Goal: Register for event/course: Sign up to attend an event or enroll in a course

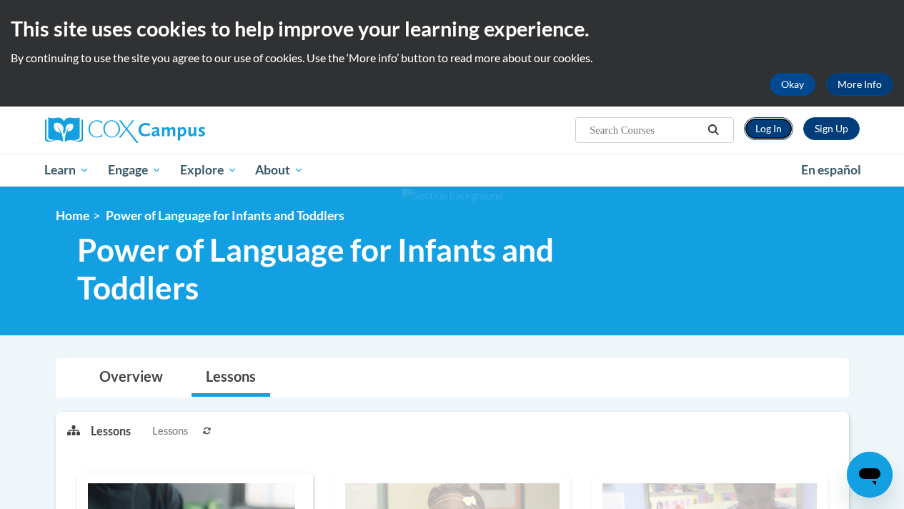
click at [757, 131] on link "Log In" at bounding box center [768, 128] width 49 height 23
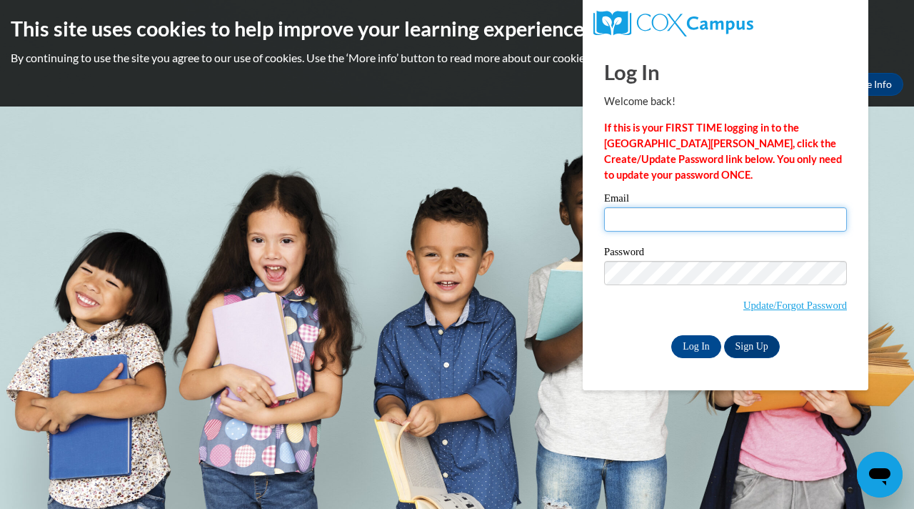
click at [754, 216] on input "Email" at bounding box center [725, 219] width 243 height 24
type input "jihan.bethlehem@gmail.com"
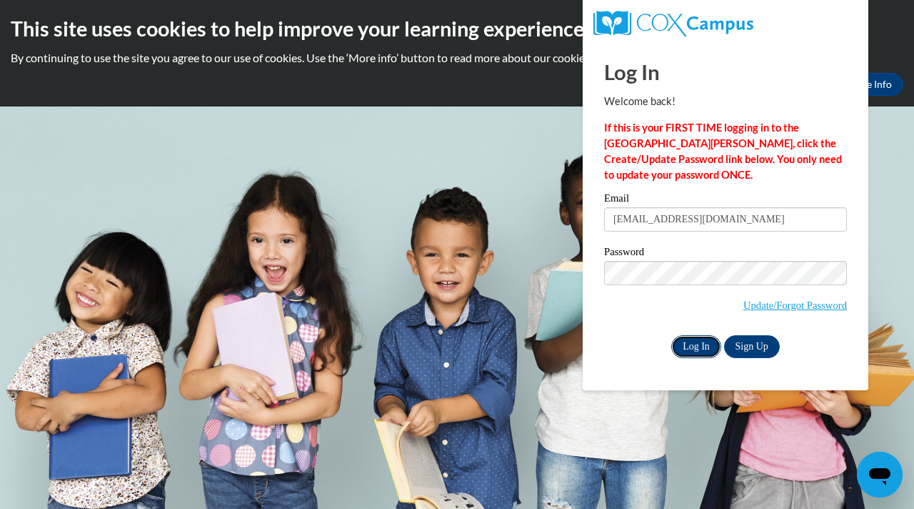
click at [683, 354] on input "Log In" at bounding box center [697, 346] width 50 height 23
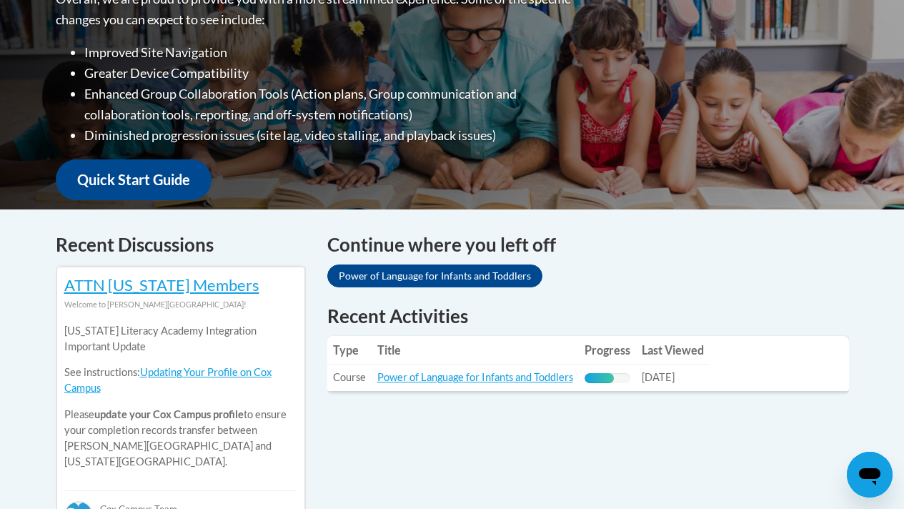
scroll to position [408, 0]
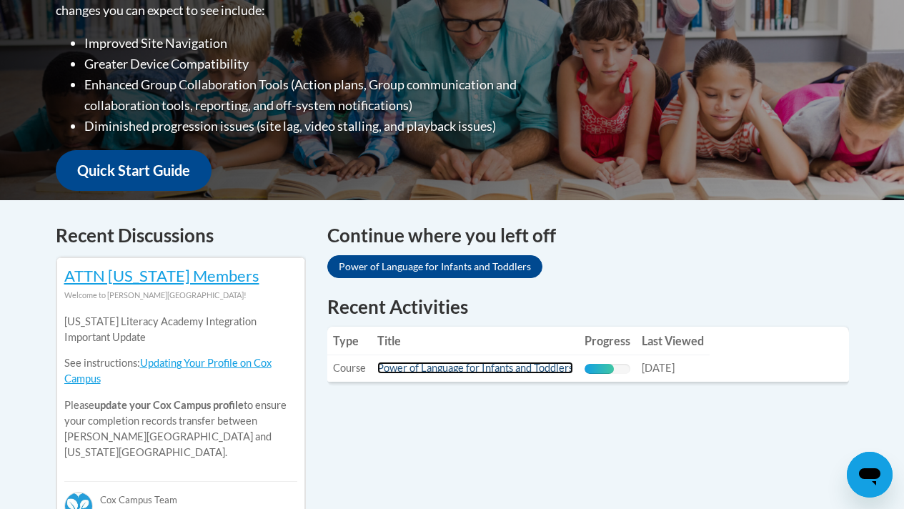
click at [494, 369] on link "Power of Language for Infants and Toddlers" at bounding box center [475, 368] width 196 height 12
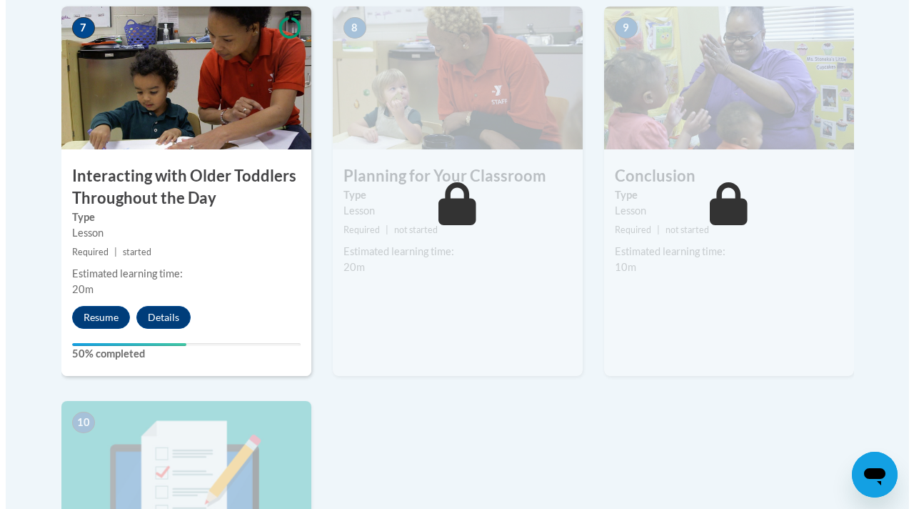
scroll to position [1296, 0]
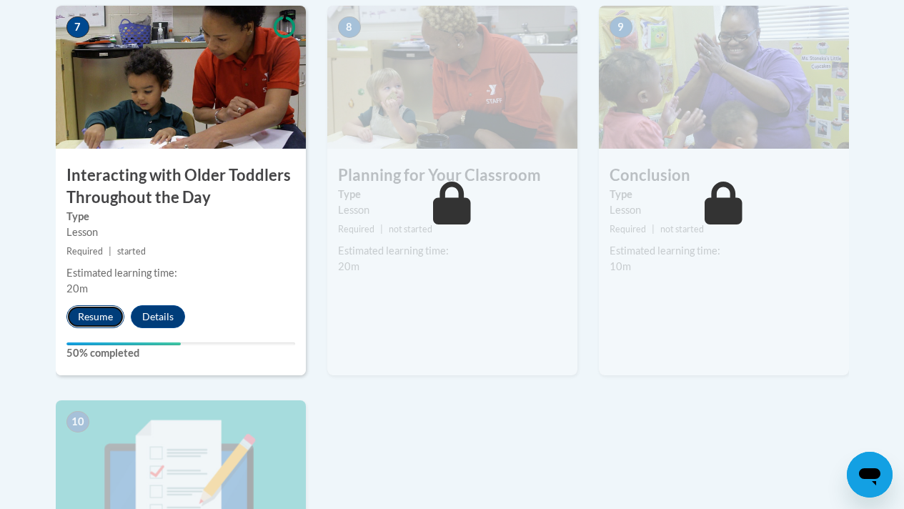
click at [77, 317] on button "Resume" at bounding box center [95, 316] width 58 height 23
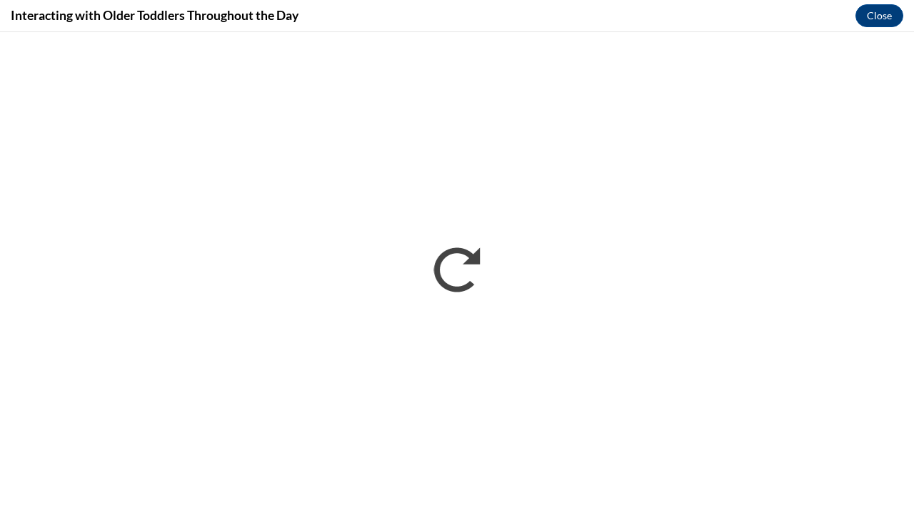
scroll to position [0, 0]
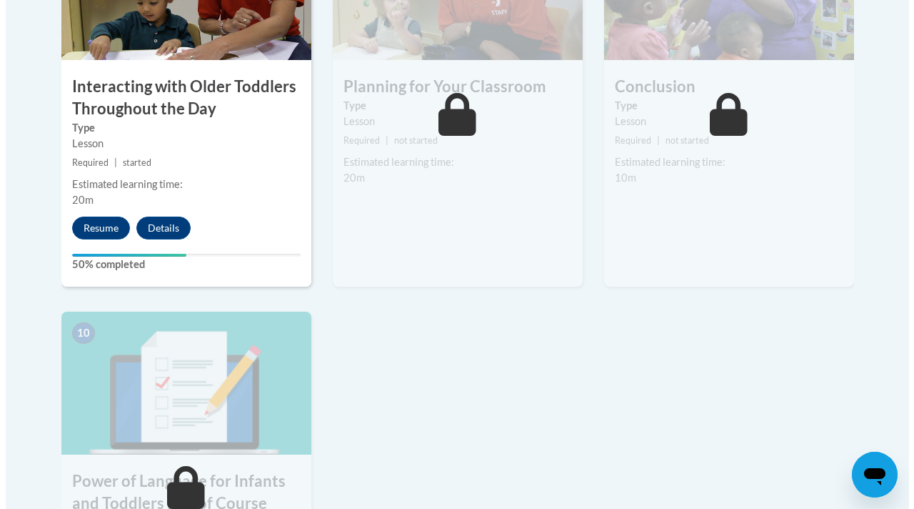
scroll to position [1407, 0]
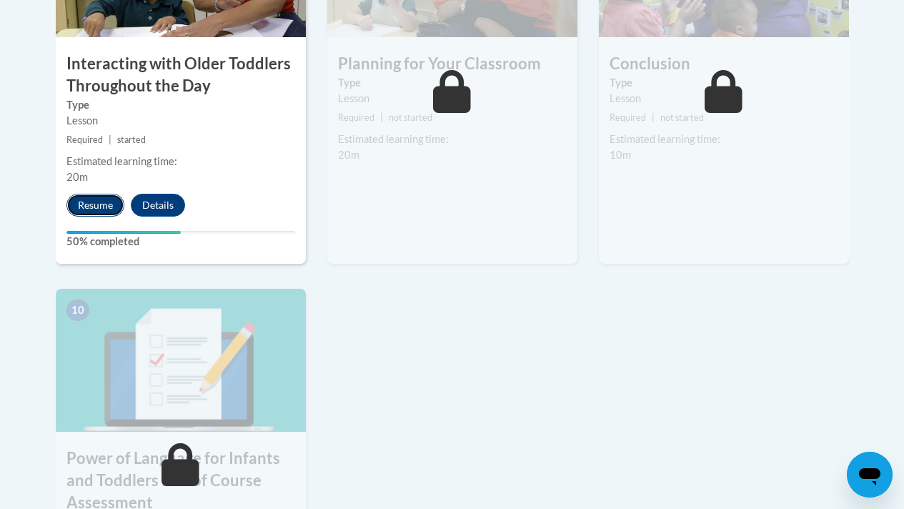
click at [103, 206] on button "Resume" at bounding box center [95, 205] width 58 height 23
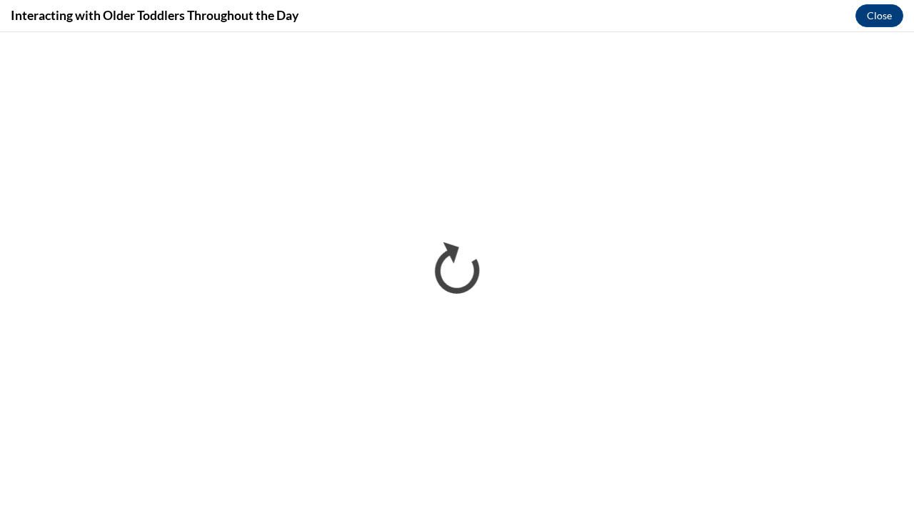
scroll to position [0, 0]
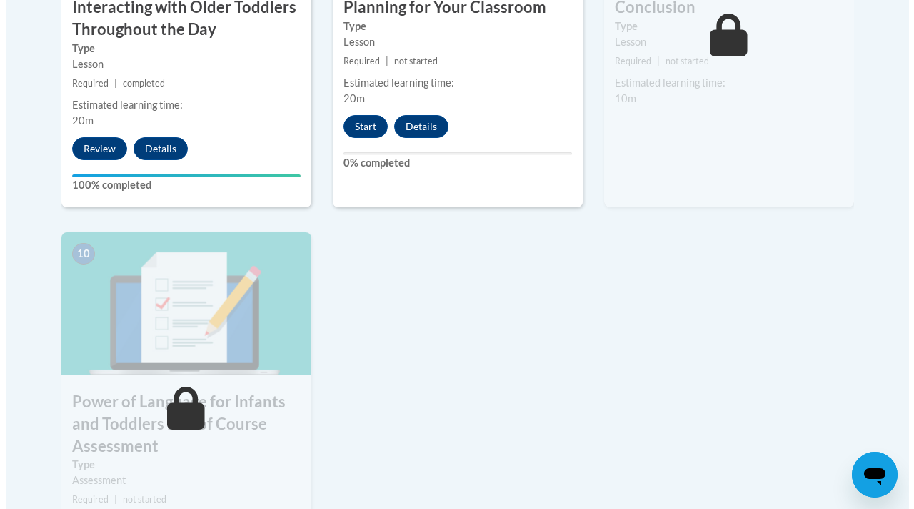
scroll to position [1470, 0]
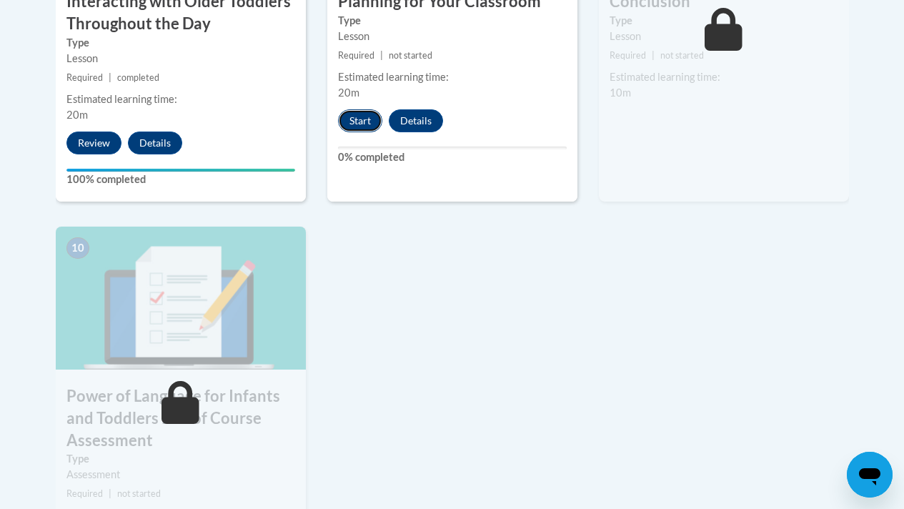
click at [368, 116] on button "Start" at bounding box center [360, 120] width 44 height 23
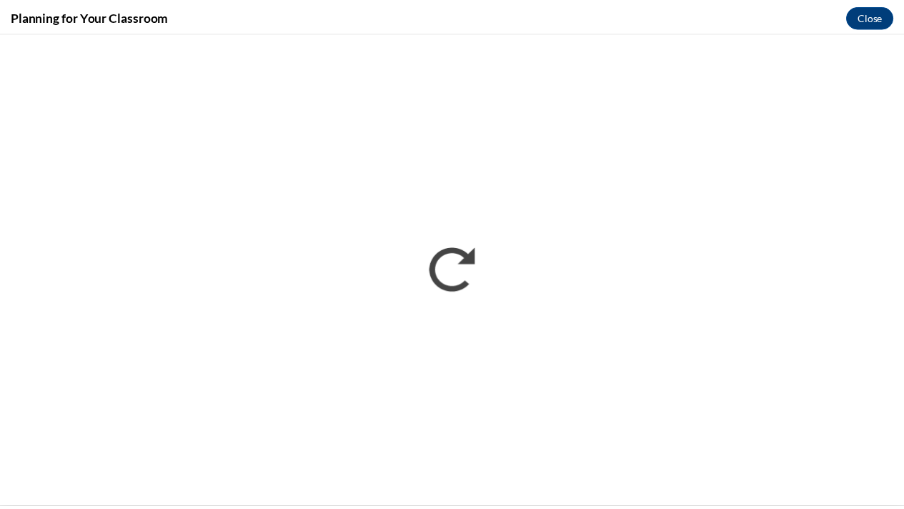
scroll to position [0, 0]
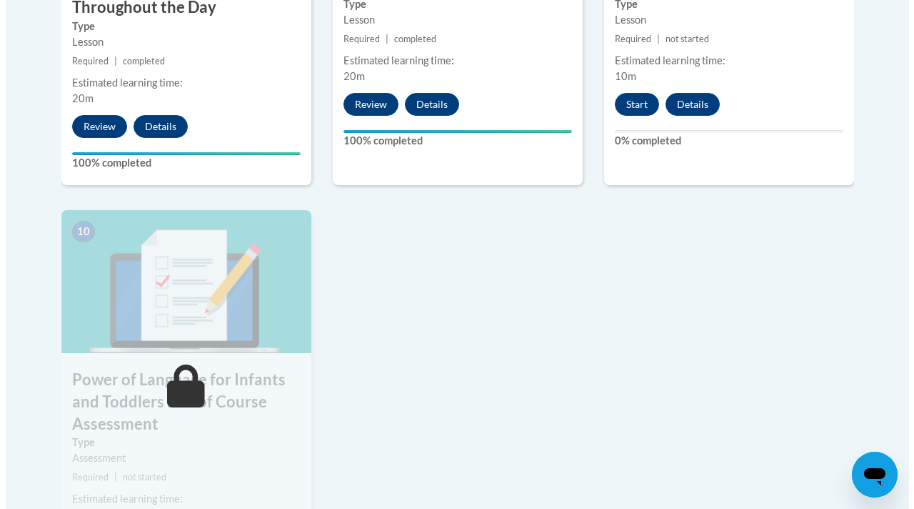
scroll to position [1471, 0]
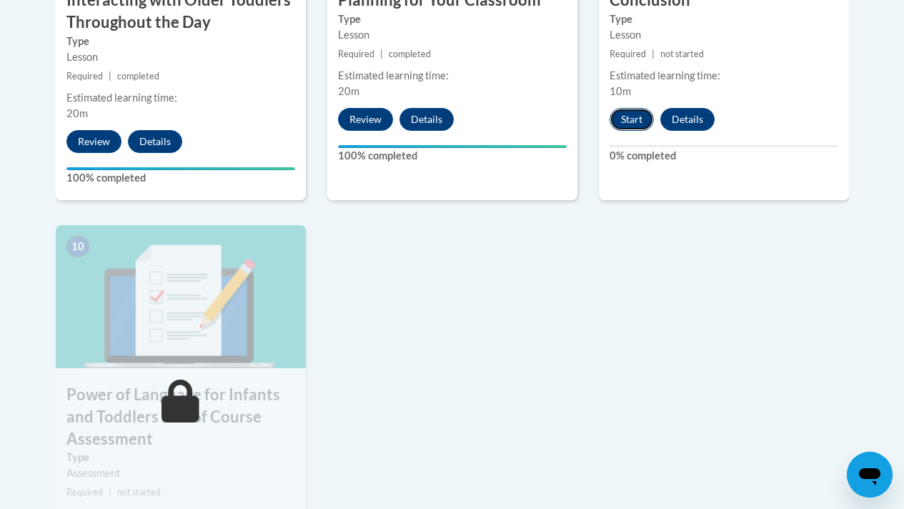
click at [619, 121] on button "Start" at bounding box center [631, 119] width 44 height 23
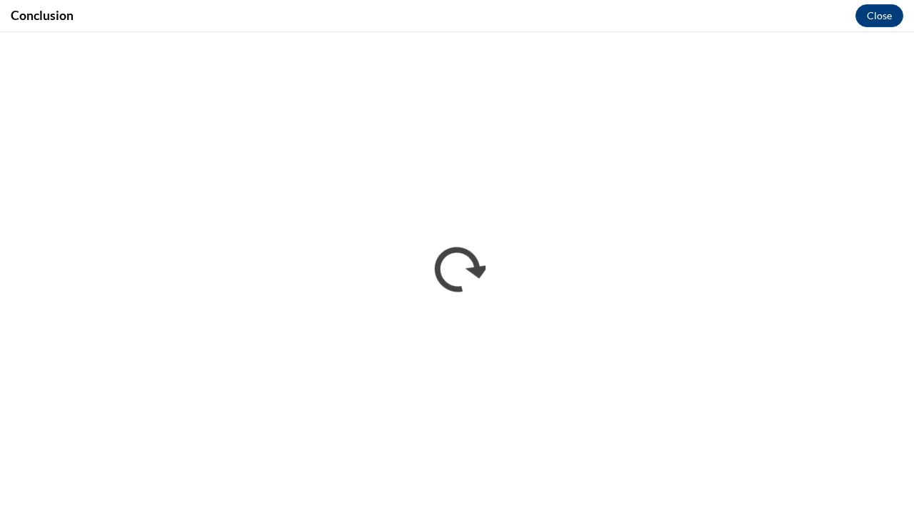
scroll to position [0, 0]
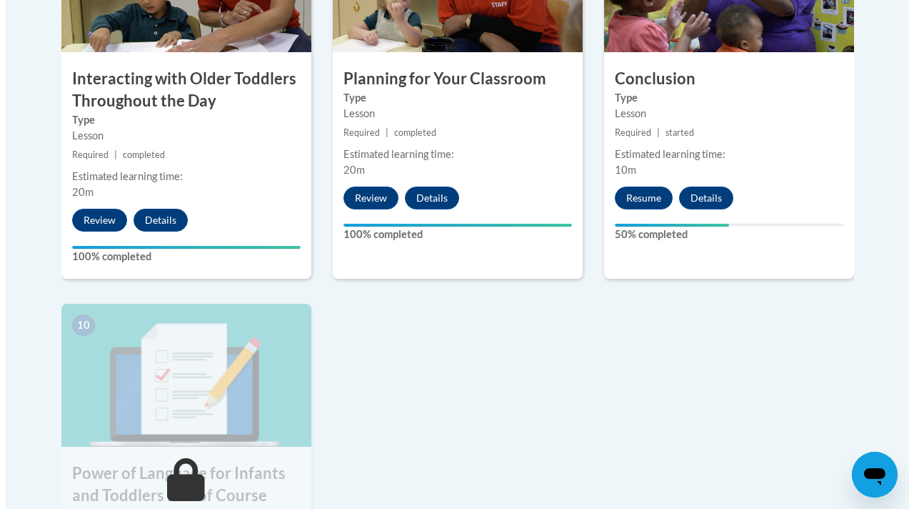
scroll to position [1394, 0]
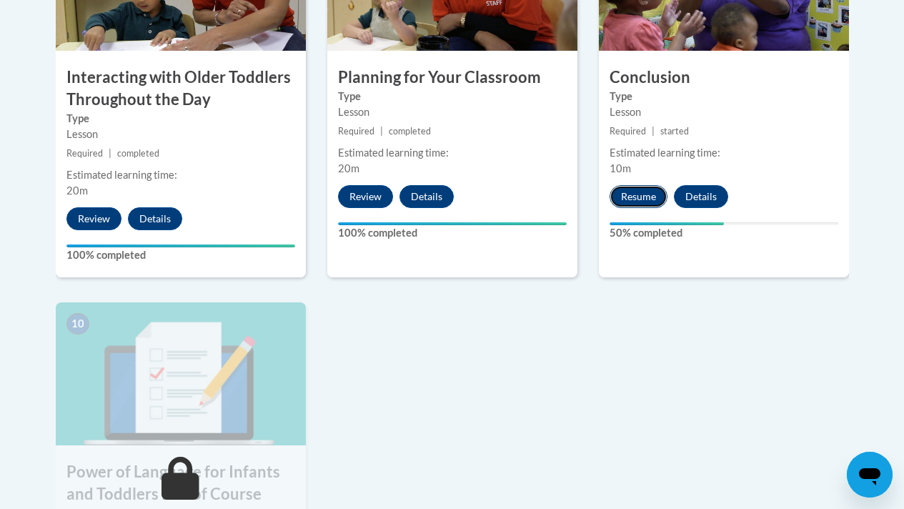
click at [639, 197] on button "Resume" at bounding box center [638, 196] width 58 height 23
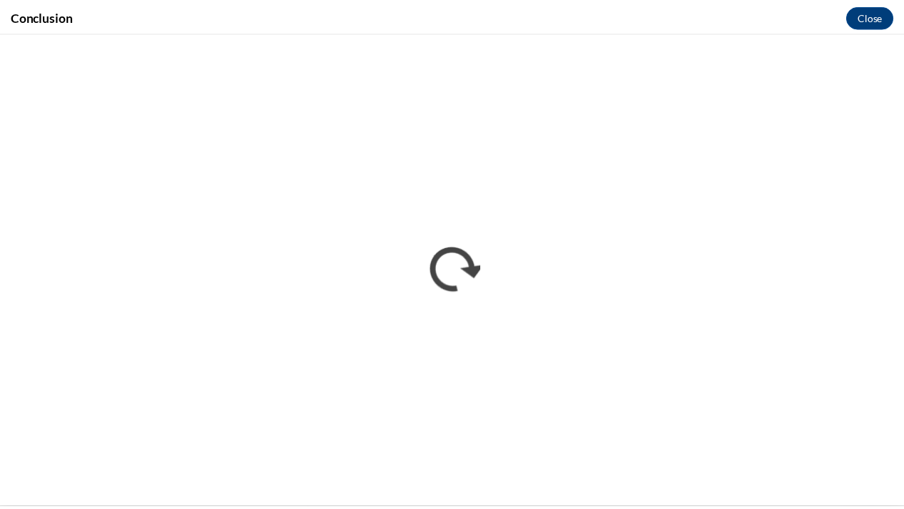
scroll to position [0, 0]
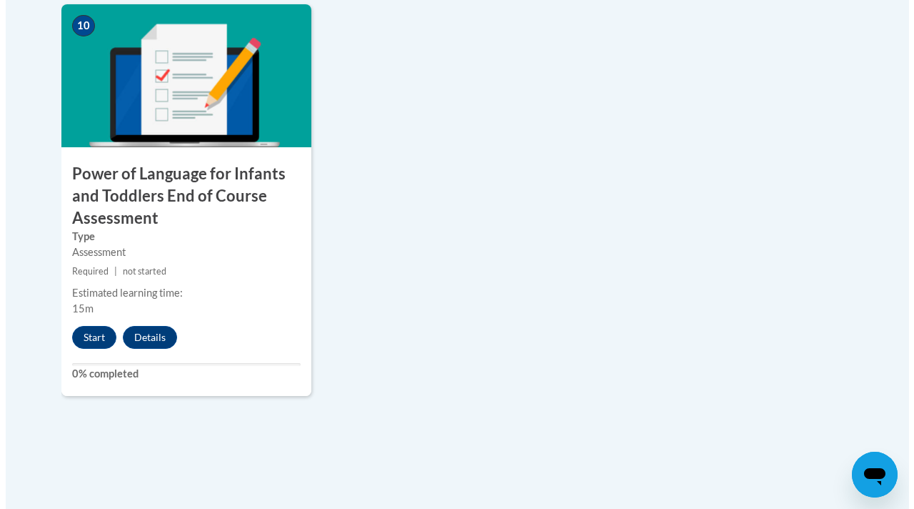
scroll to position [1690, 0]
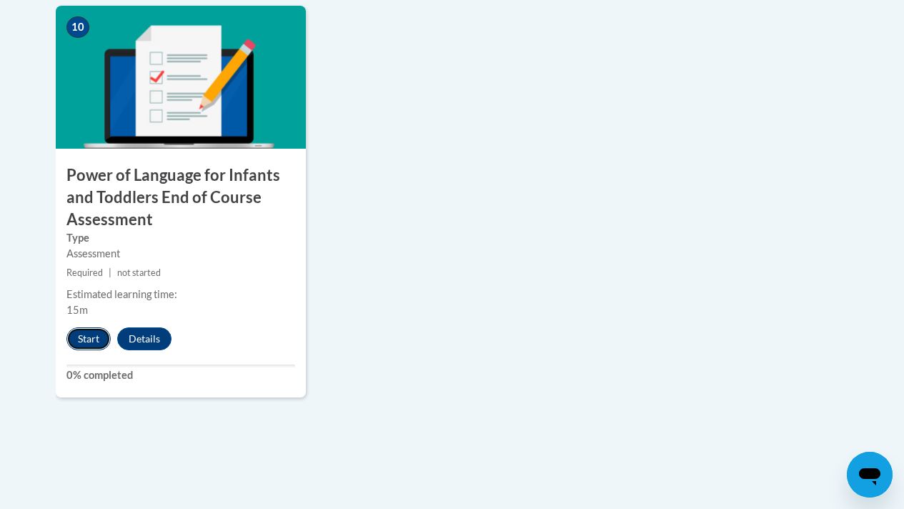
click at [80, 343] on button "Start" at bounding box center [88, 338] width 44 height 23
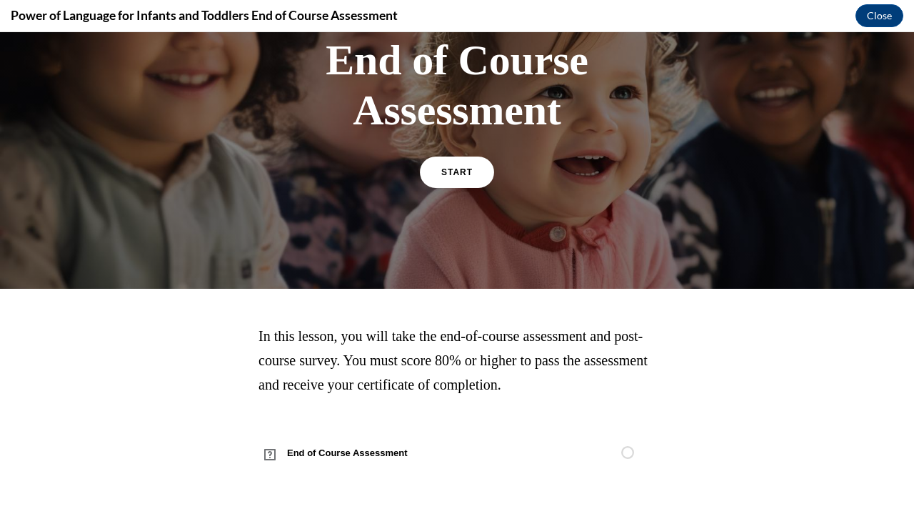
scroll to position [201, 0]
click at [435, 181] on link "START" at bounding box center [457, 172] width 78 height 33
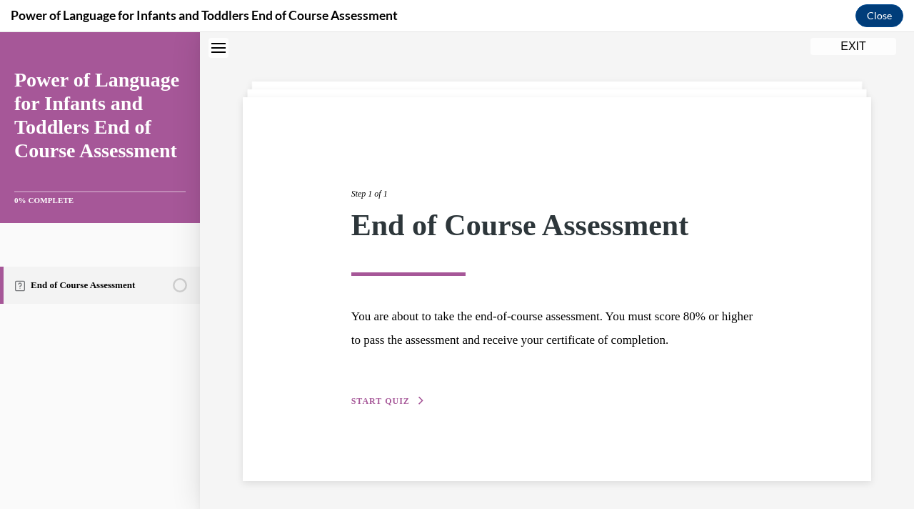
scroll to position [45, 0]
click at [380, 402] on span "START QUIZ" at bounding box center [381, 400] width 59 height 10
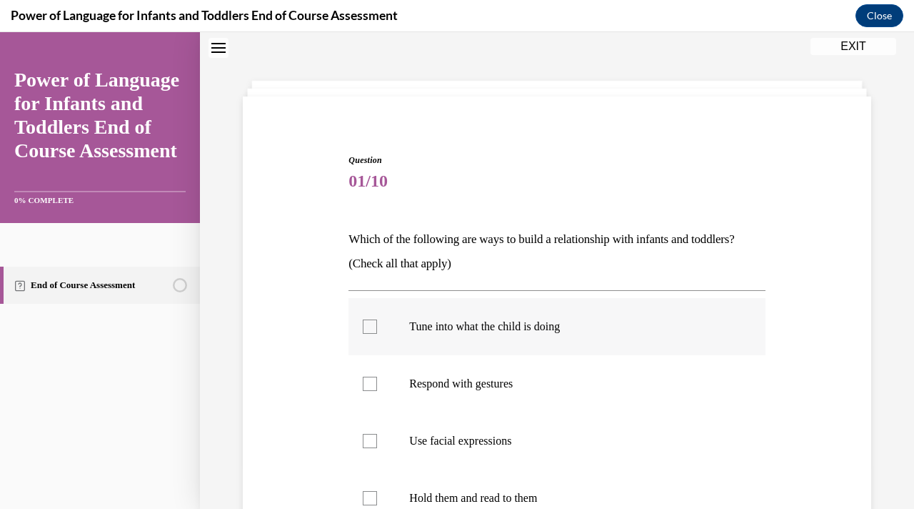
click at [369, 322] on div at bounding box center [370, 326] width 14 height 14
click at [369, 322] on input "Tune into what the child is doing" at bounding box center [370, 326] width 14 height 14
checkbox input "true"
click at [371, 384] on div at bounding box center [370, 384] width 14 height 14
click at [371, 384] on input "Respond with gestures" at bounding box center [370, 384] width 14 height 14
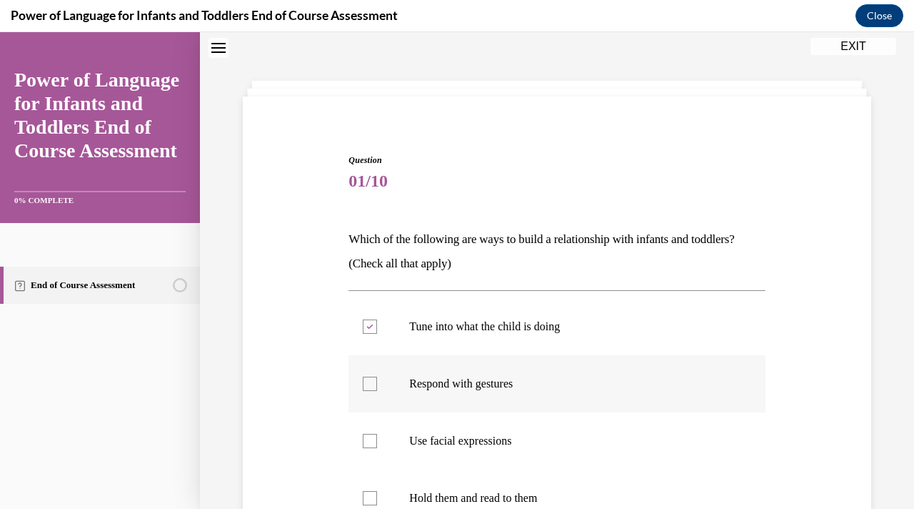
checkbox input "true"
click at [364, 437] on div at bounding box center [370, 441] width 14 height 14
click at [364, 437] on input "Use facial expressions" at bounding box center [370, 441] width 14 height 14
checkbox input "true"
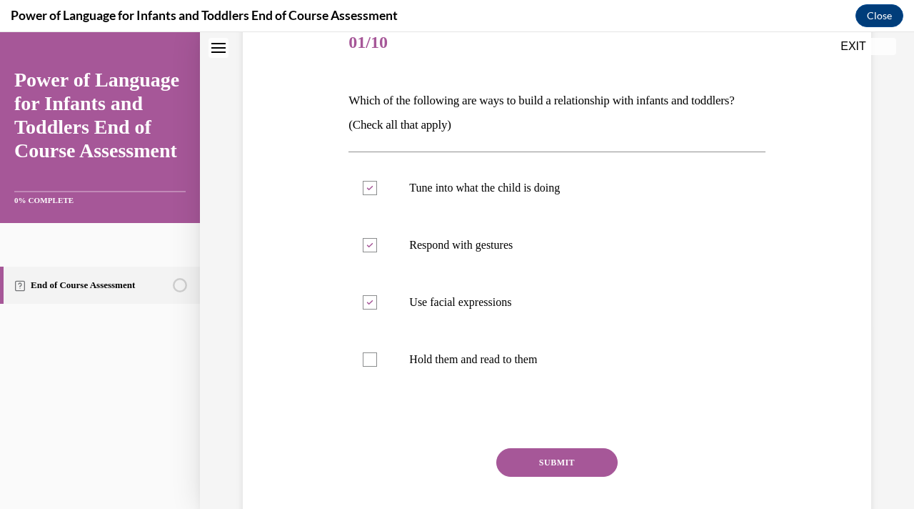
scroll to position [188, 0]
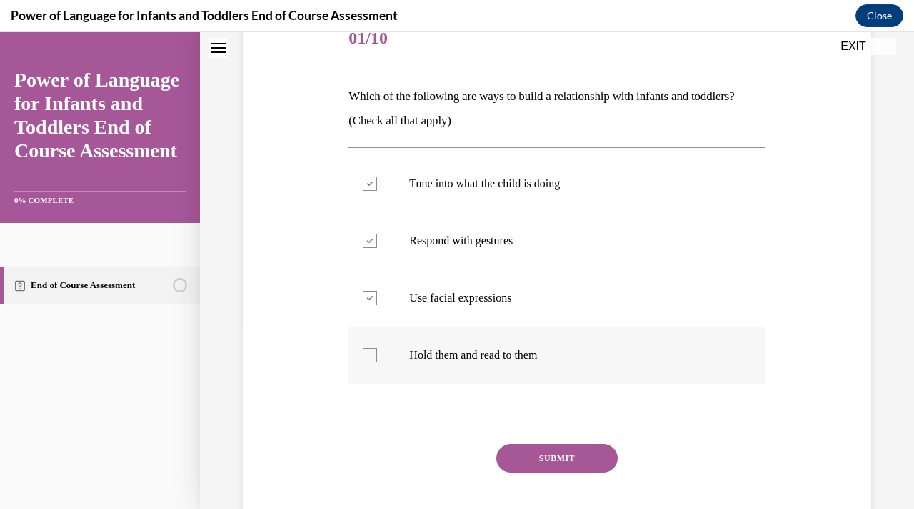
click at [376, 350] on label "Hold them and read to them" at bounding box center [557, 354] width 417 height 57
click at [376, 350] on input "Hold them and read to them" at bounding box center [370, 355] width 14 height 14
checkbox input "true"
click at [566, 461] on button "SUBMIT" at bounding box center [557, 458] width 121 height 29
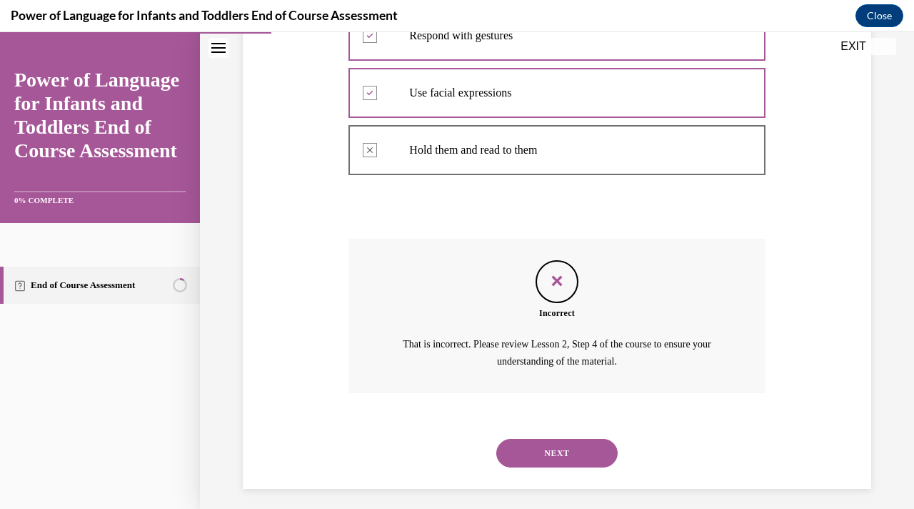
scroll to position [401, 0]
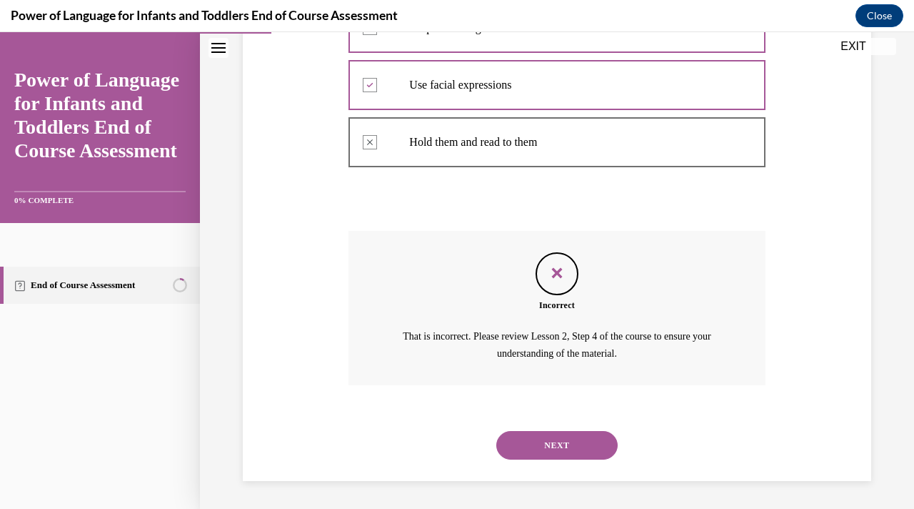
click at [577, 448] on button "NEXT" at bounding box center [557, 445] width 121 height 29
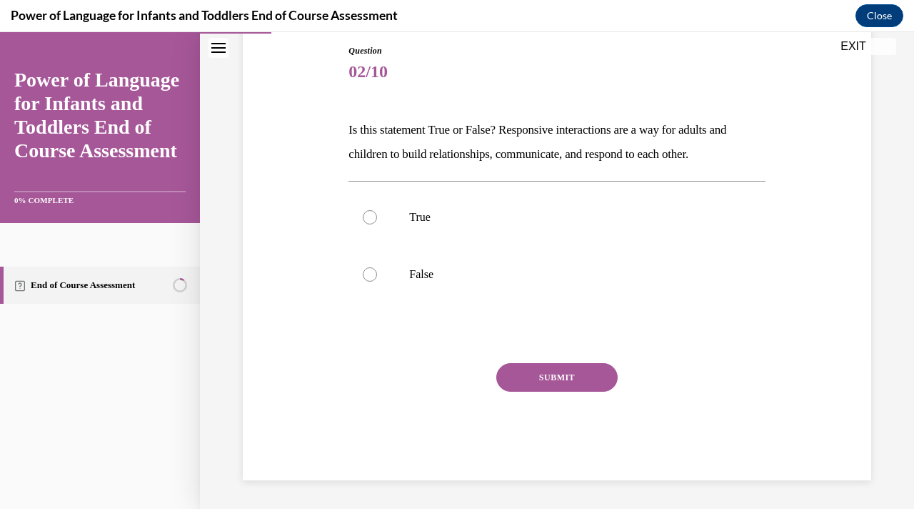
scroll to position [154, 0]
click at [367, 224] on div at bounding box center [370, 217] width 14 height 14
click at [367, 224] on input "True" at bounding box center [370, 217] width 14 height 14
radio input "true"
click at [534, 392] on div "SUBMIT" at bounding box center [557, 398] width 417 height 71
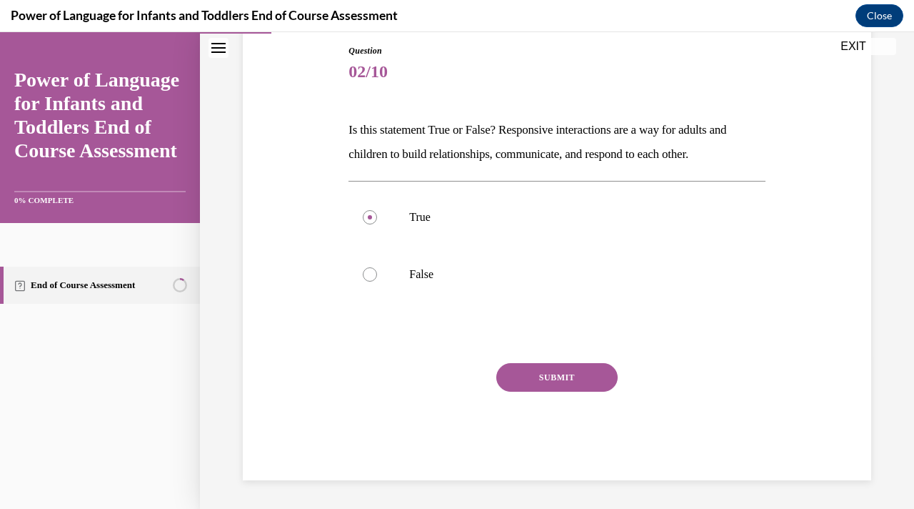
click at [535, 379] on button "SUBMIT" at bounding box center [557, 377] width 121 height 29
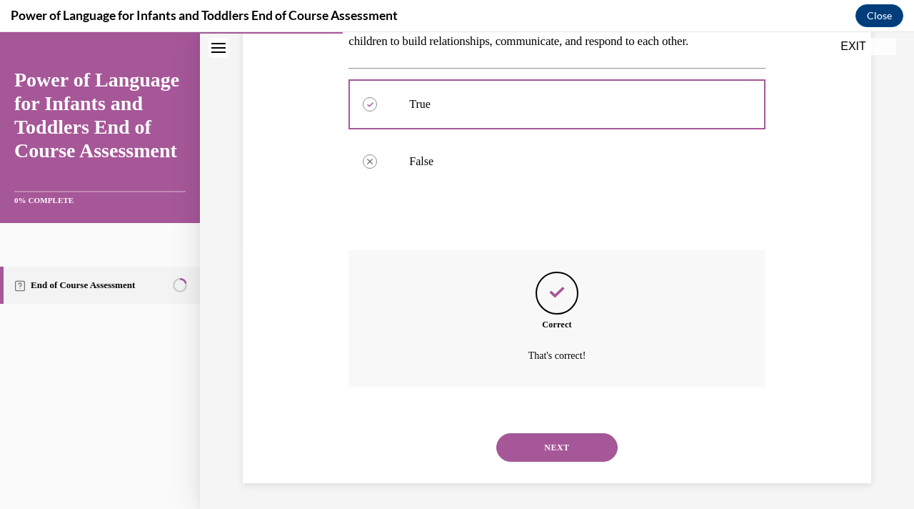
scroll to position [270, 0]
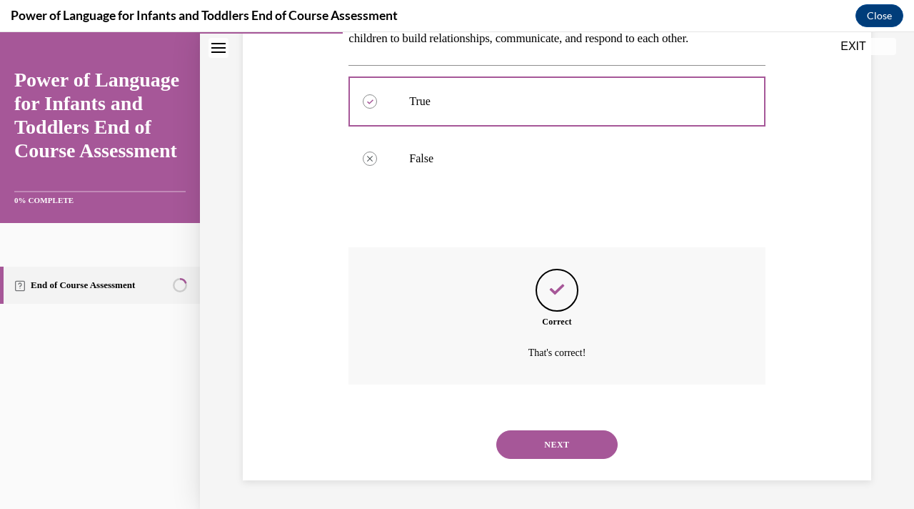
click at [531, 444] on button "NEXT" at bounding box center [557, 444] width 121 height 29
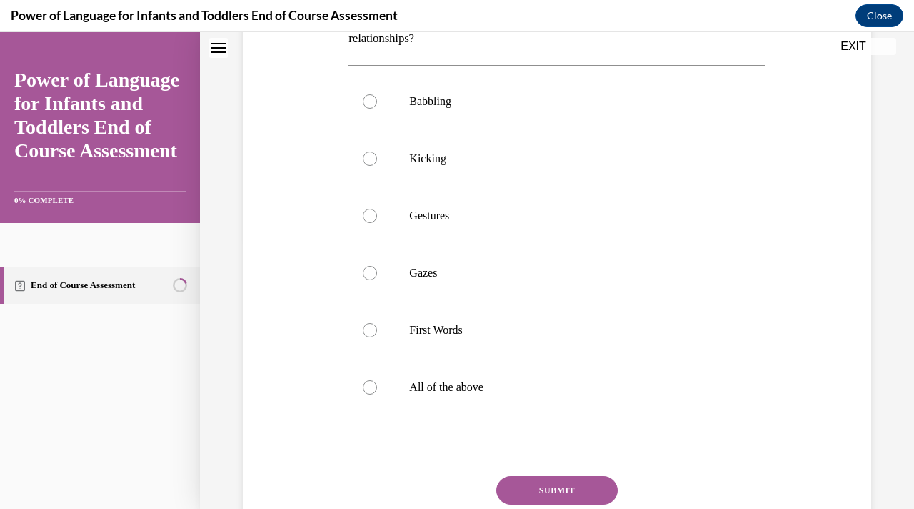
scroll to position [0, 0]
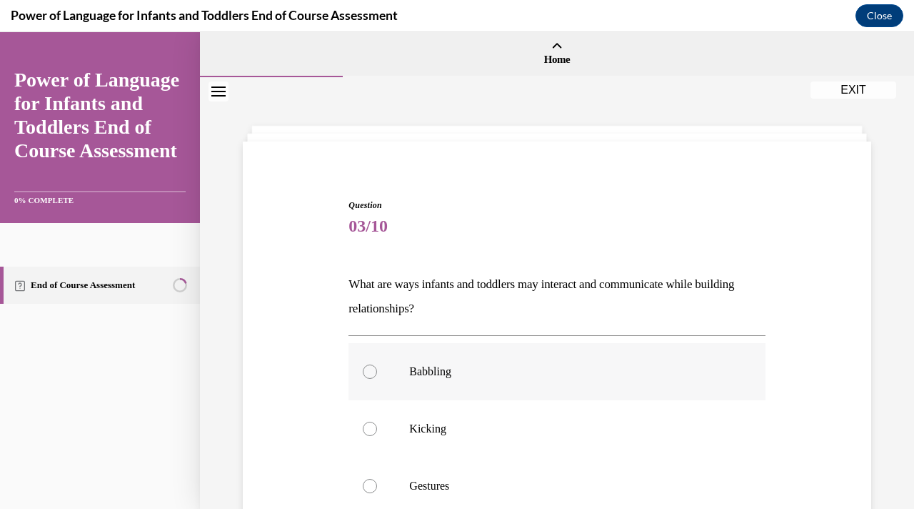
click at [369, 374] on div at bounding box center [370, 371] width 14 height 14
click at [369, 374] on input "Babbling" at bounding box center [370, 371] width 14 height 14
radio input "true"
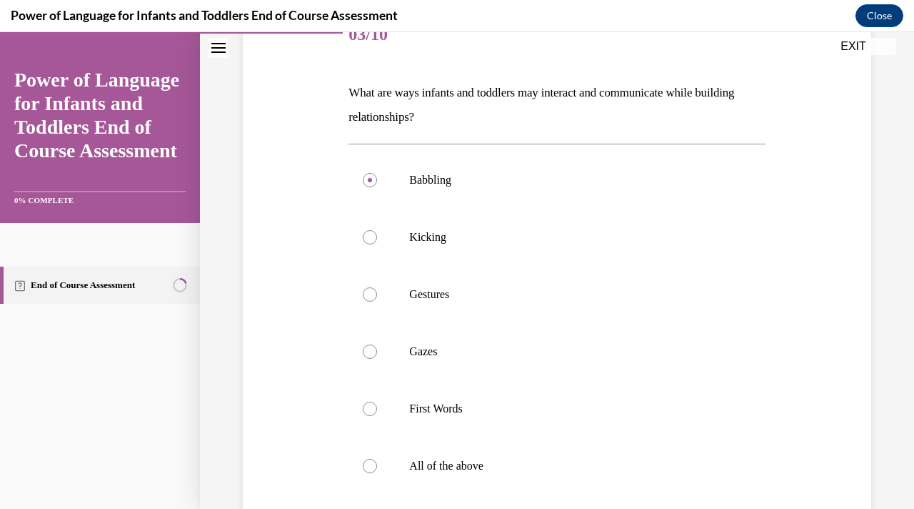
scroll to position [203, 0]
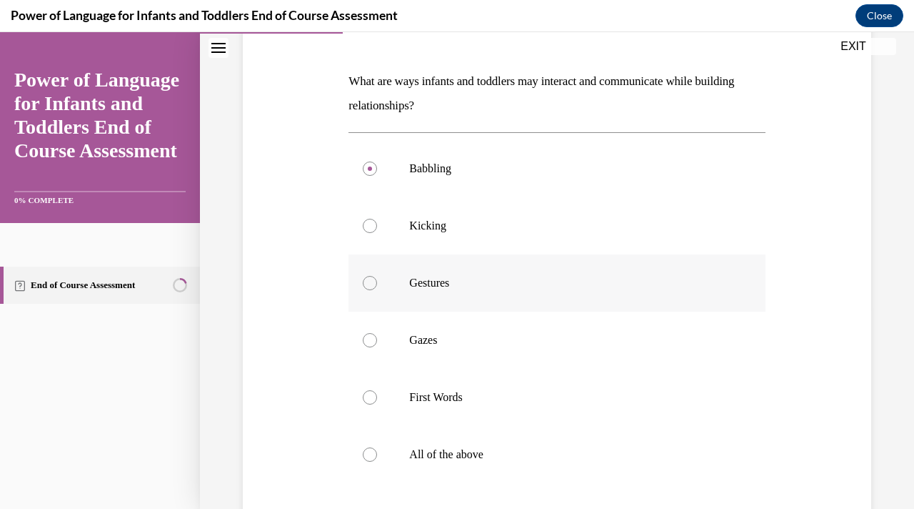
click at [377, 284] on label "Gestures" at bounding box center [557, 282] width 417 height 57
click at [377, 284] on input "Gestures" at bounding box center [370, 283] width 14 height 14
radio input "true"
click at [373, 457] on div at bounding box center [370, 454] width 14 height 14
click at [373, 457] on input "All of the above" at bounding box center [370, 454] width 14 height 14
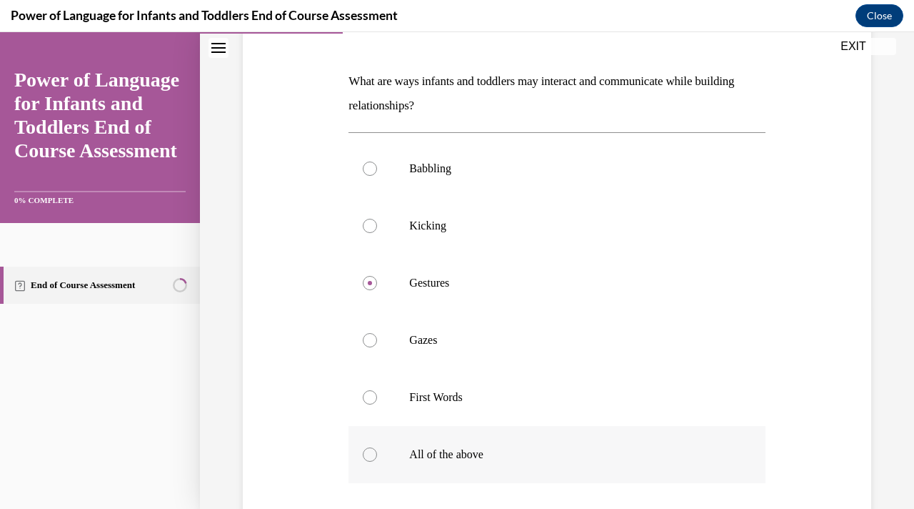
radio input "true"
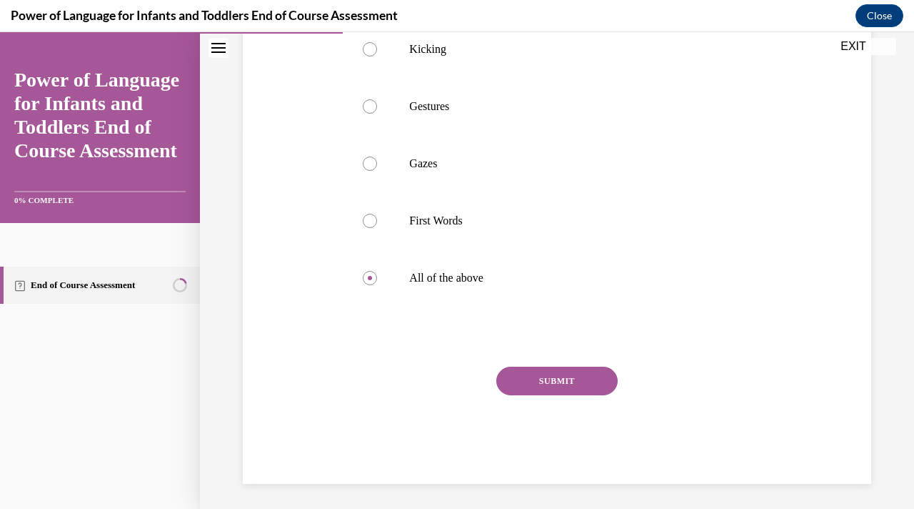
scroll to position [383, 0]
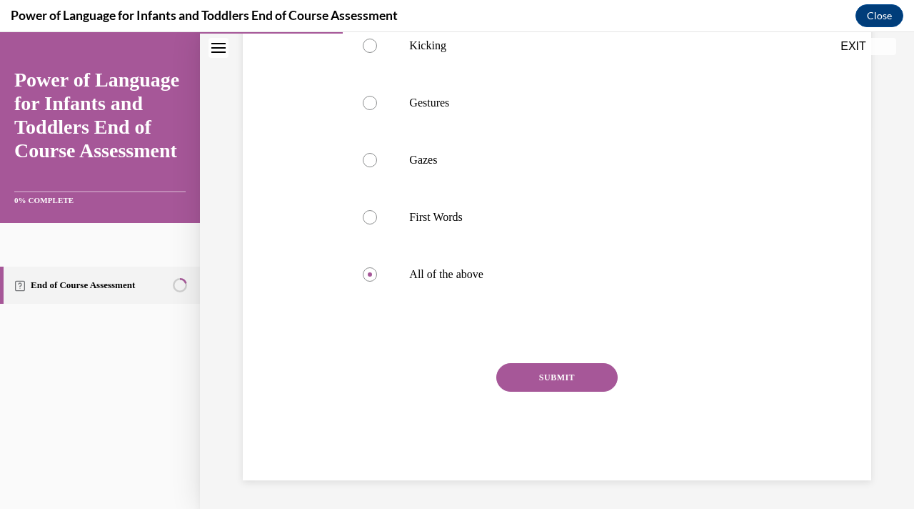
click at [523, 378] on button "SUBMIT" at bounding box center [557, 377] width 121 height 29
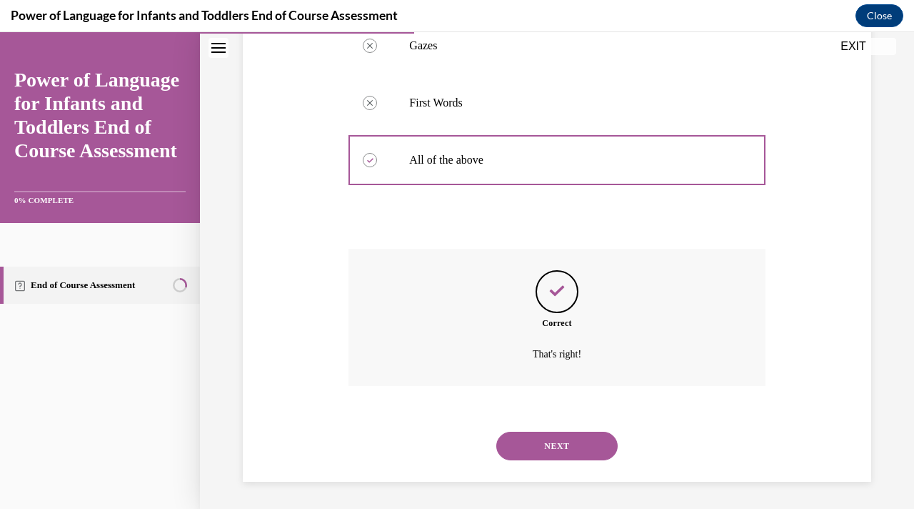
scroll to position [499, 0]
click at [527, 437] on button "NEXT" at bounding box center [557, 444] width 121 height 29
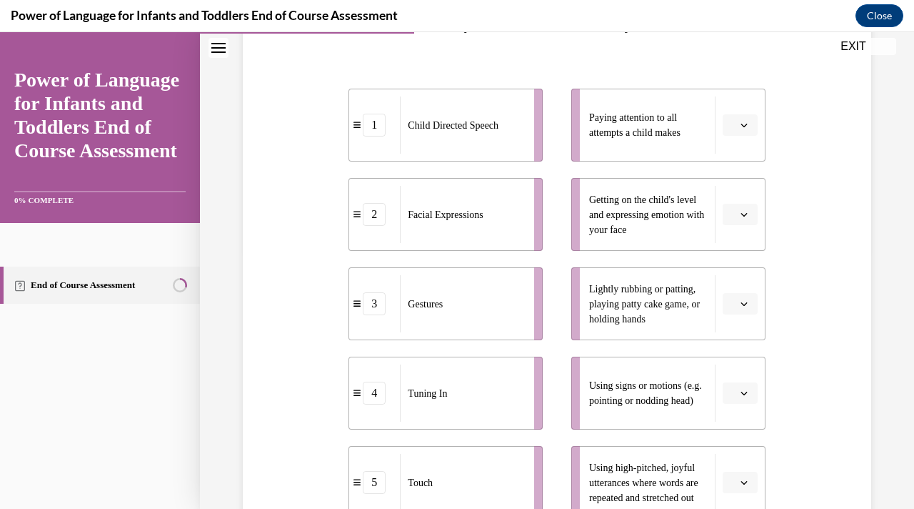
scroll to position [257, 0]
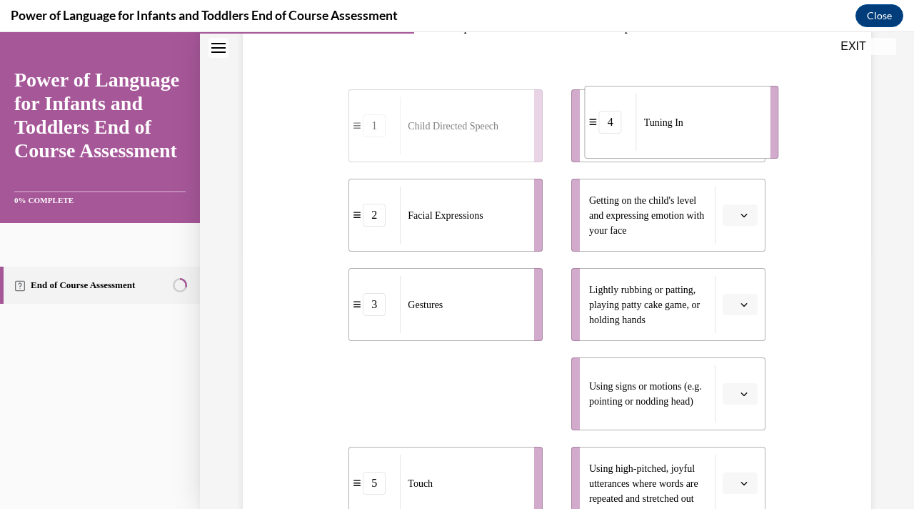
drag, startPoint x: 377, startPoint y: 402, endPoint x: 601, endPoint y: 119, distance: 361.6
click at [601, 119] on div "4" at bounding box center [610, 122] width 23 height 23
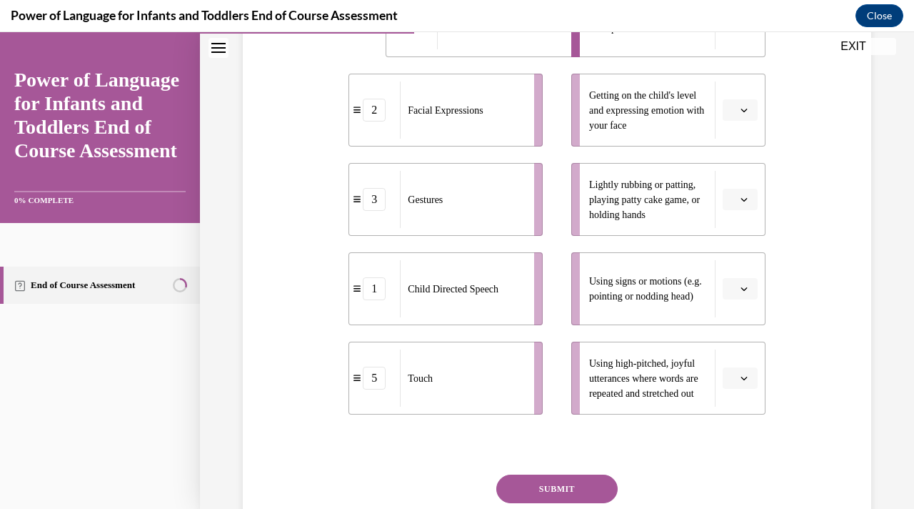
scroll to position [364, 0]
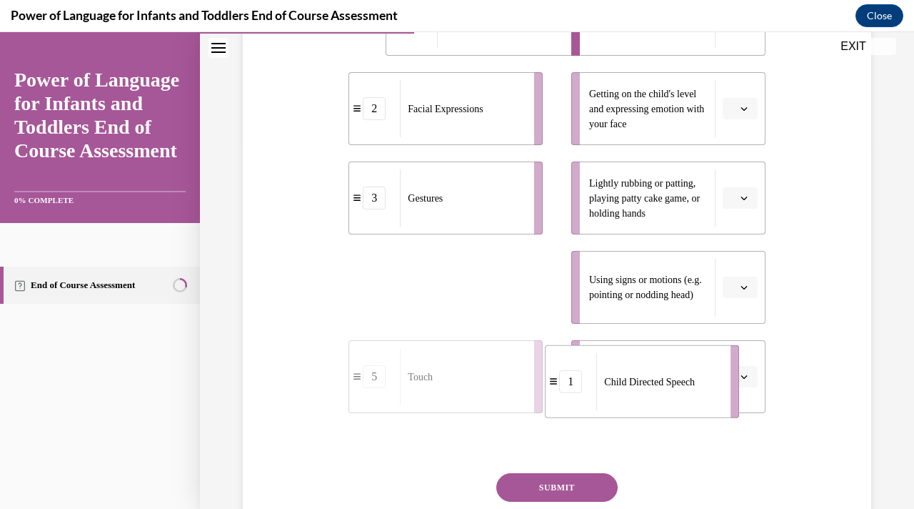
drag, startPoint x: 427, startPoint y: 288, endPoint x: 624, endPoint y: 382, distance: 217.9
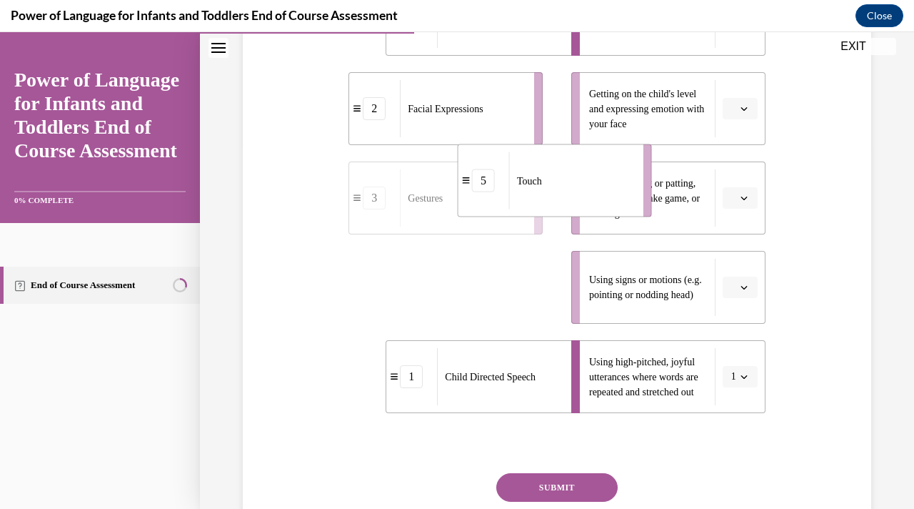
drag, startPoint x: 498, startPoint y: 297, endPoint x: 607, endPoint y: 191, distance: 152.1
click at [607, 191] on div "Touch" at bounding box center [571, 180] width 125 height 57
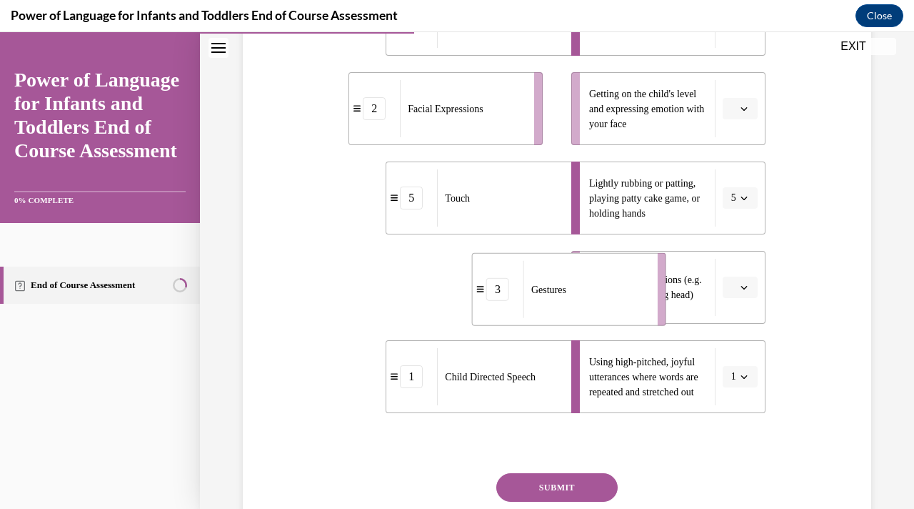
drag, startPoint x: 481, startPoint y: 289, endPoint x: 604, endPoint y: 291, distance: 122.9
click at [604, 291] on div "Gestures" at bounding box center [586, 289] width 125 height 57
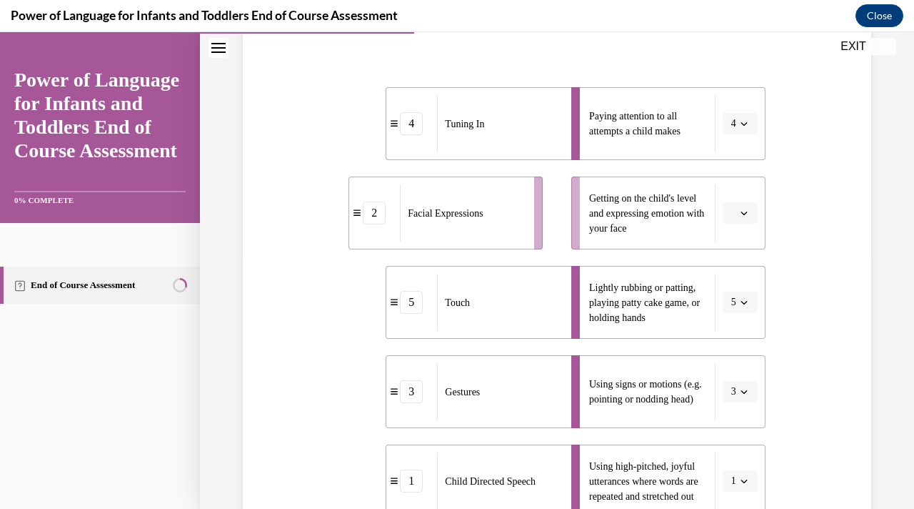
scroll to position [259, 0]
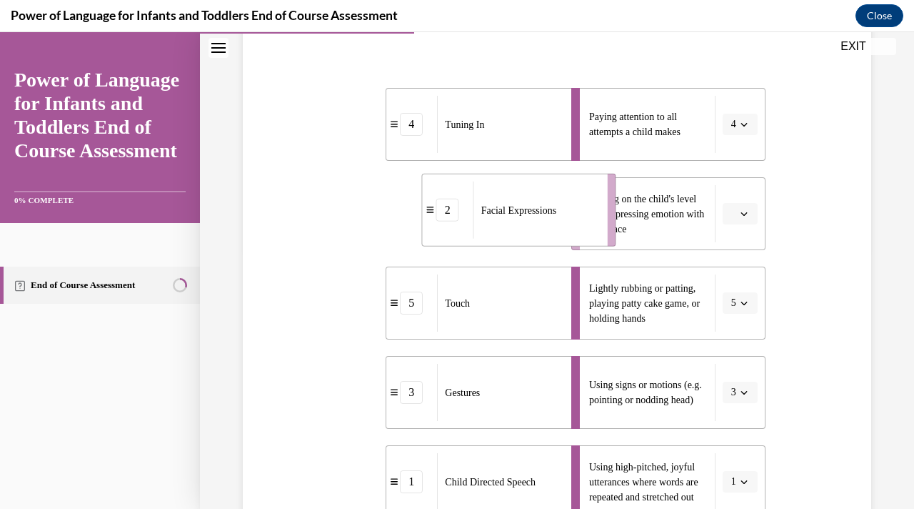
drag, startPoint x: 497, startPoint y: 239, endPoint x: 569, endPoint y: 231, distance: 72.7
click at [569, 231] on div "Facial Expressions" at bounding box center [536, 209] width 125 height 57
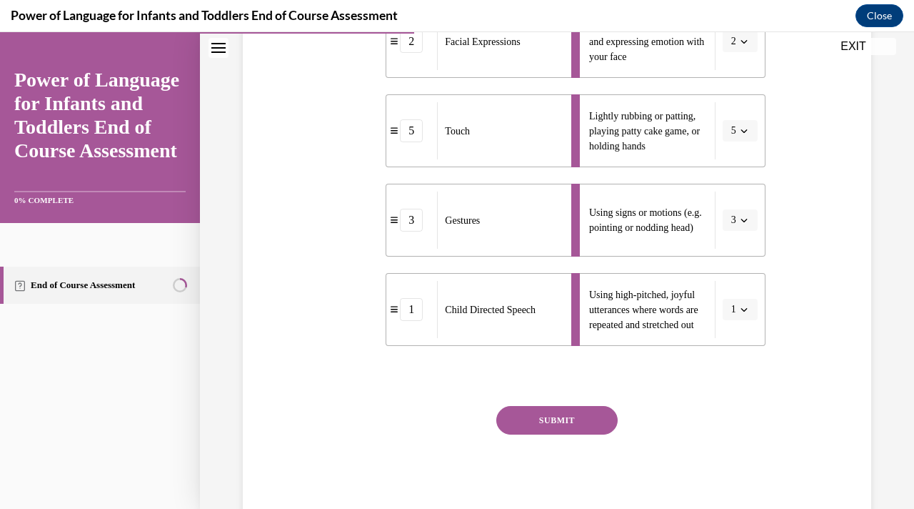
scroll to position [474, 0]
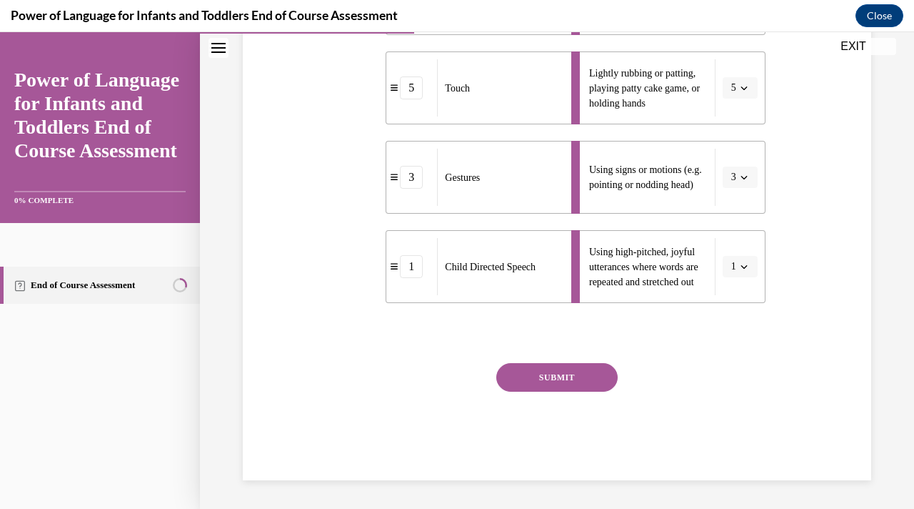
click at [525, 388] on button "SUBMIT" at bounding box center [557, 377] width 121 height 29
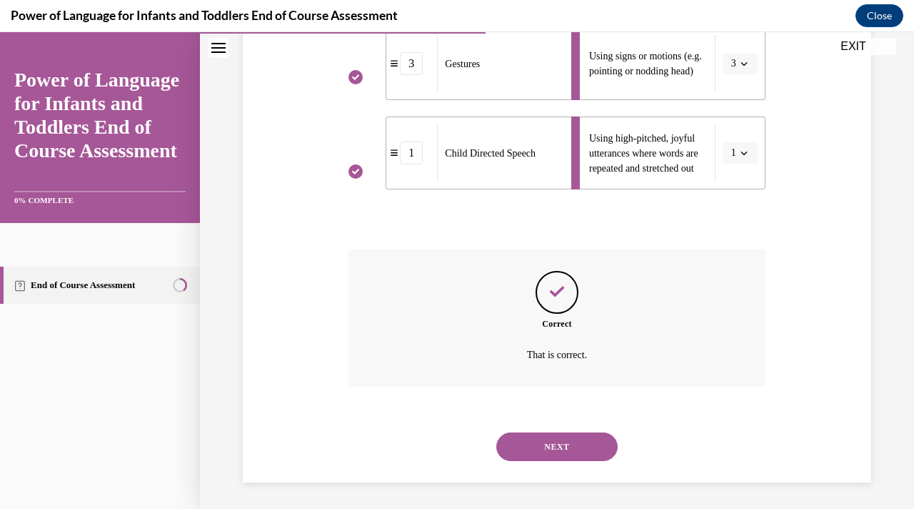
scroll to position [589, 0]
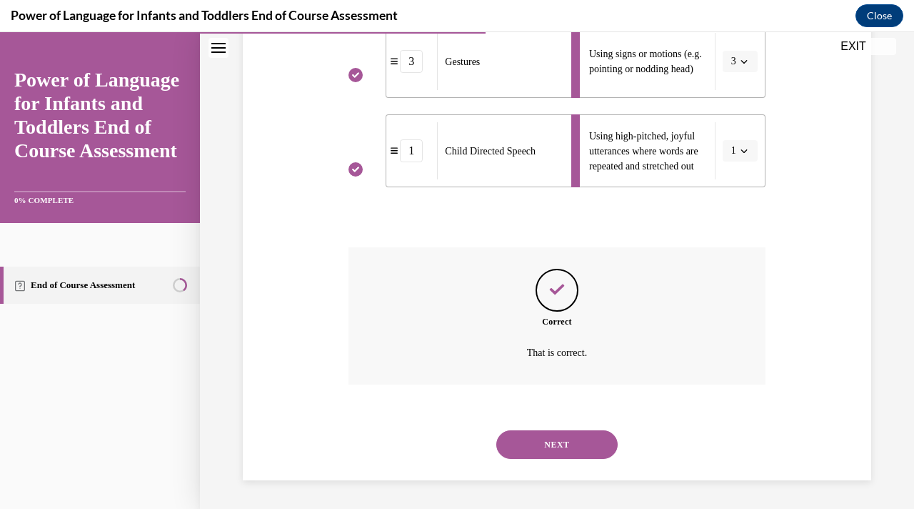
click at [532, 442] on button "NEXT" at bounding box center [557, 444] width 121 height 29
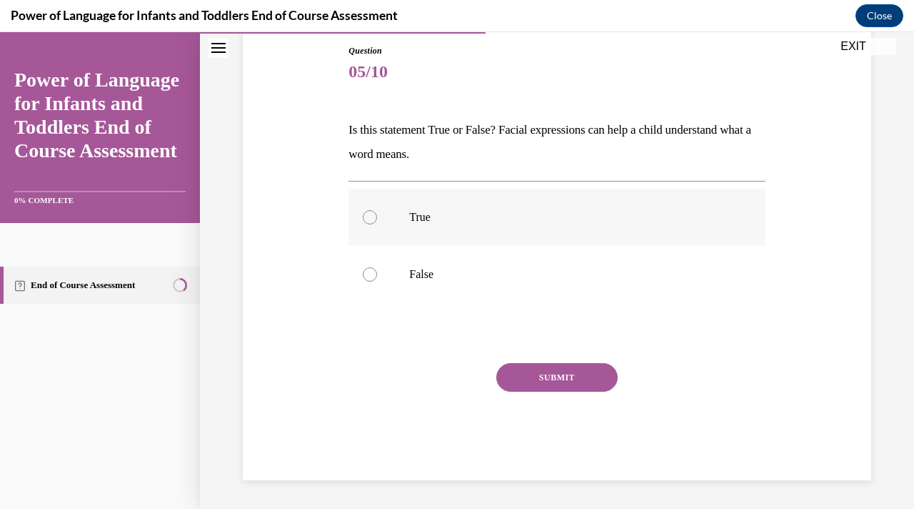
click at [367, 219] on div at bounding box center [370, 217] width 14 height 14
click at [367, 219] on input "True" at bounding box center [370, 217] width 14 height 14
radio input "true"
click at [533, 379] on button "SUBMIT" at bounding box center [557, 377] width 121 height 29
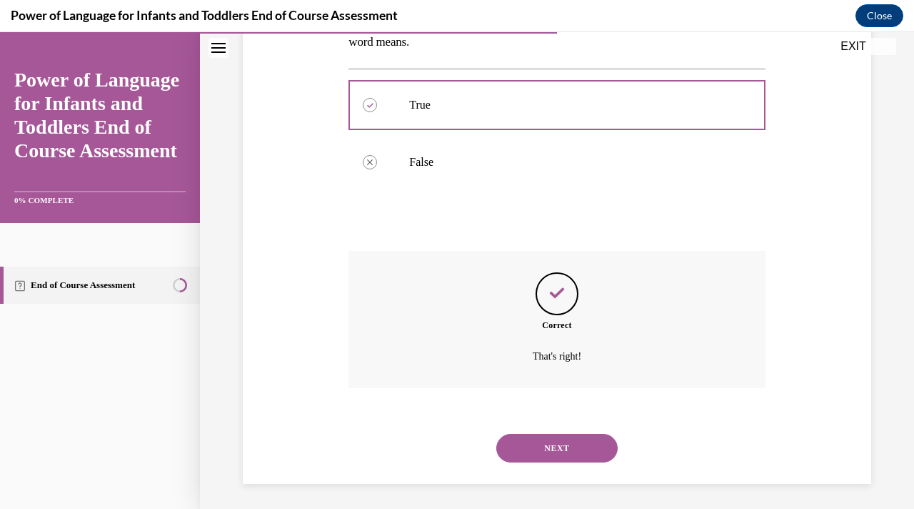
scroll to position [270, 0]
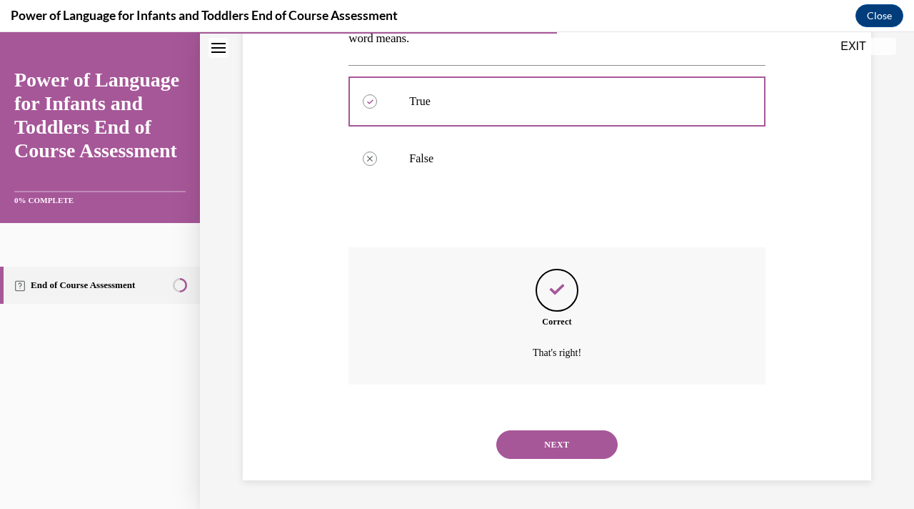
click at [554, 446] on button "NEXT" at bounding box center [557, 444] width 121 height 29
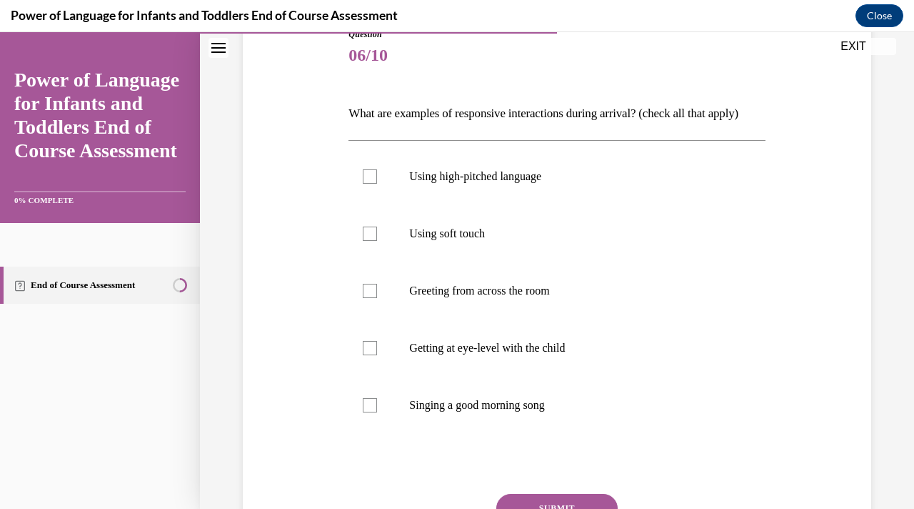
scroll to position [239, 0]
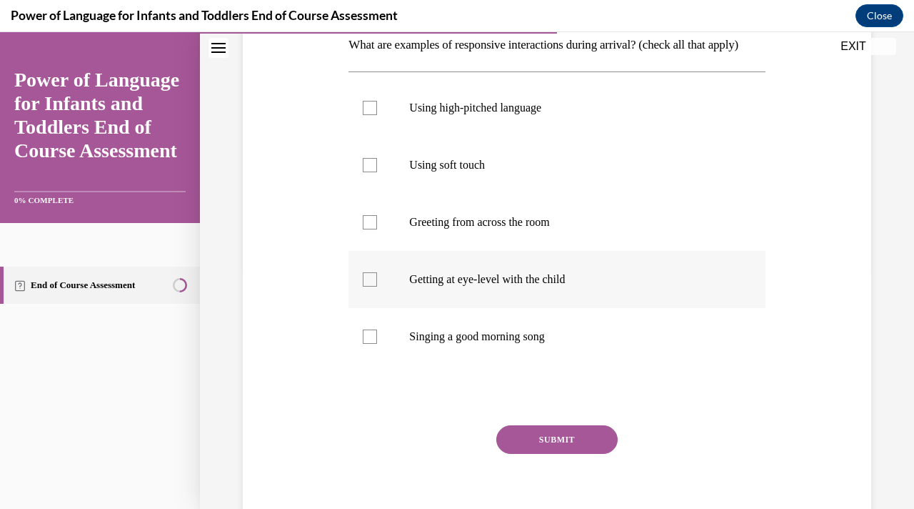
click at [367, 286] on div at bounding box center [370, 279] width 14 height 14
click at [367, 286] on input "Getting at eye-level with the child" at bounding box center [370, 279] width 14 height 14
checkbox input "true"
click at [371, 344] on div at bounding box center [370, 336] width 14 height 14
click at [371, 344] on input "Singing a good morning song" at bounding box center [370, 336] width 14 height 14
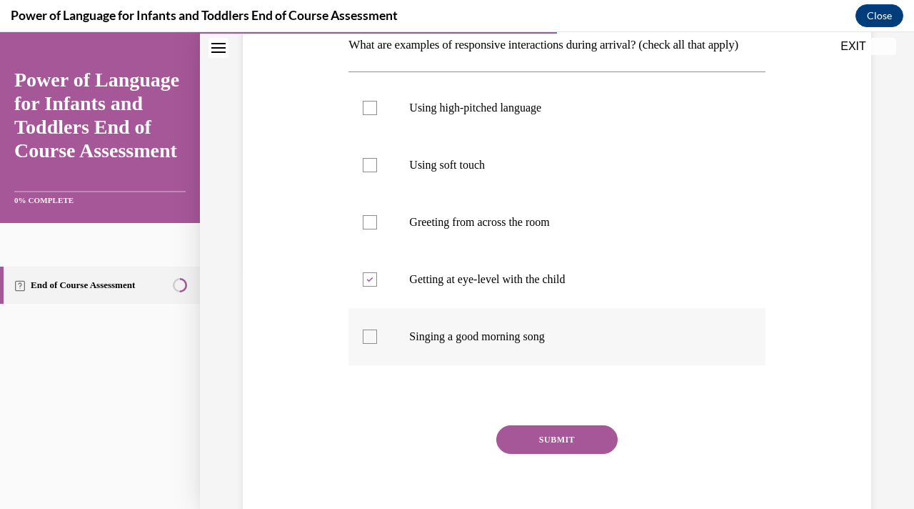
checkbox input "true"
click at [369, 172] on div at bounding box center [370, 165] width 14 height 14
click at [369, 172] on input "Using soft touch" at bounding box center [370, 165] width 14 height 14
checkbox input "true"
click at [374, 115] on div at bounding box center [370, 108] width 14 height 14
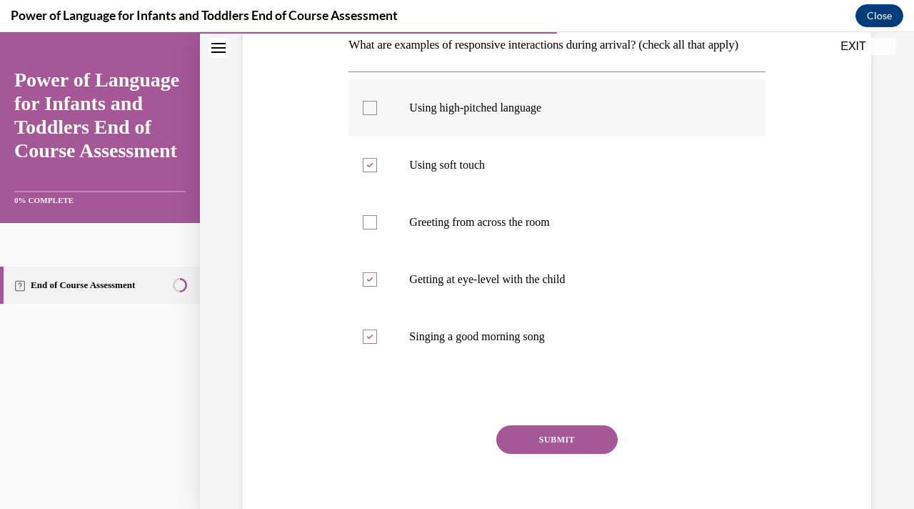
click at [374, 115] on input "Using high-pitched language" at bounding box center [370, 108] width 14 height 14
checkbox input "true"
click at [532, 454] on button "SUBMIT" at bounding box center [557, 439] width 121 height 29
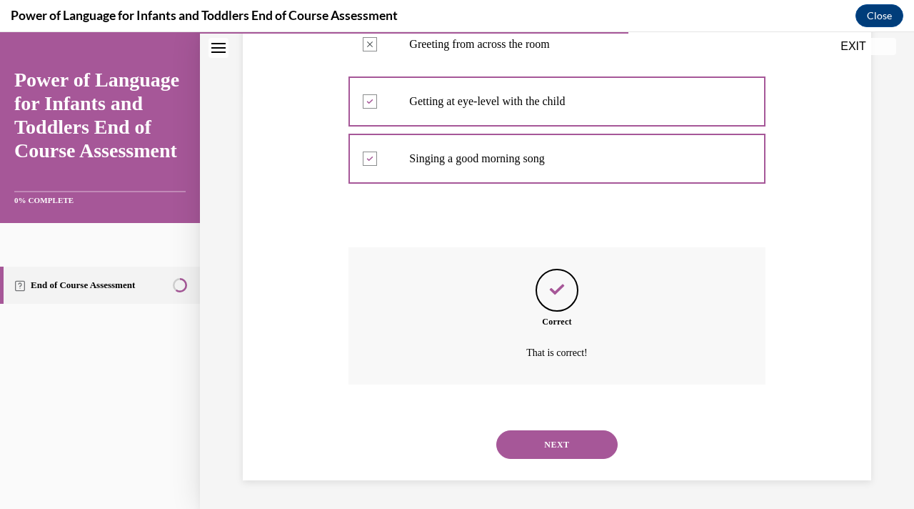
scroll to position [442, 0]
click at [535, 439] on button "NEXT" at bounding box center [557, 444] width 121 height 29
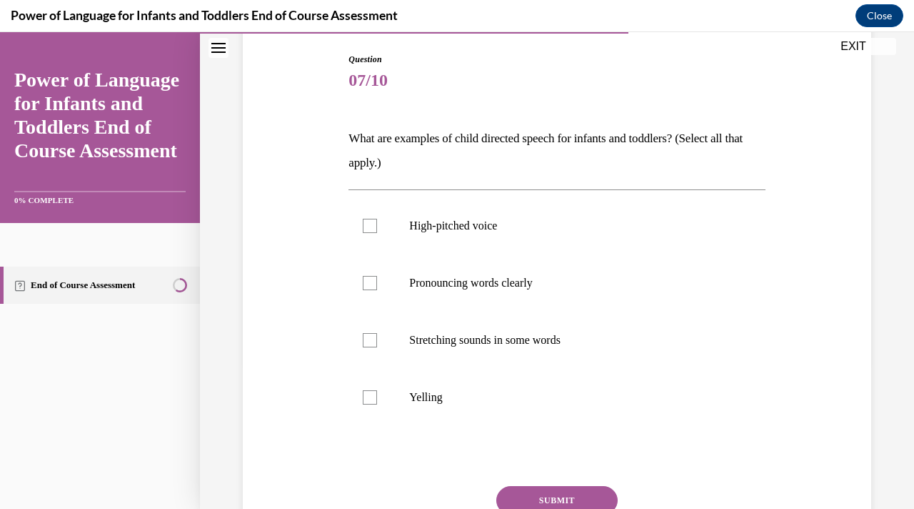
scroll to position [147, 0]
click at [372, 224] on div at bounding box center [370, 224] width 14 height 14
click at [372, 224] on input "High-pitched voice" at bounding box center [370, 224] width 14 height 14
checkbox input "true"
click at [374, 342] on div at bounding box center [370, 338] width 14 height 14
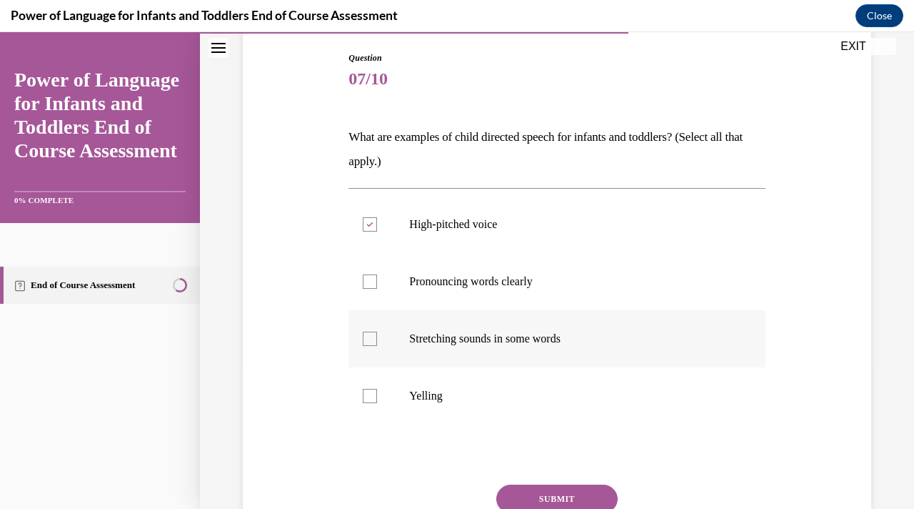
click at [374, 342] on input "Stretching sounds in some words" at bounding box center [370, 338] width 14 height 14
checkbox input "true"
click at [369, 283] on div at bounding box center [370, 281] width 14 height 14
click at [369, 283] on input "Pronouncing words clearly" at bounding box center [370, 281] width 14 height 14
checkbox input "true"
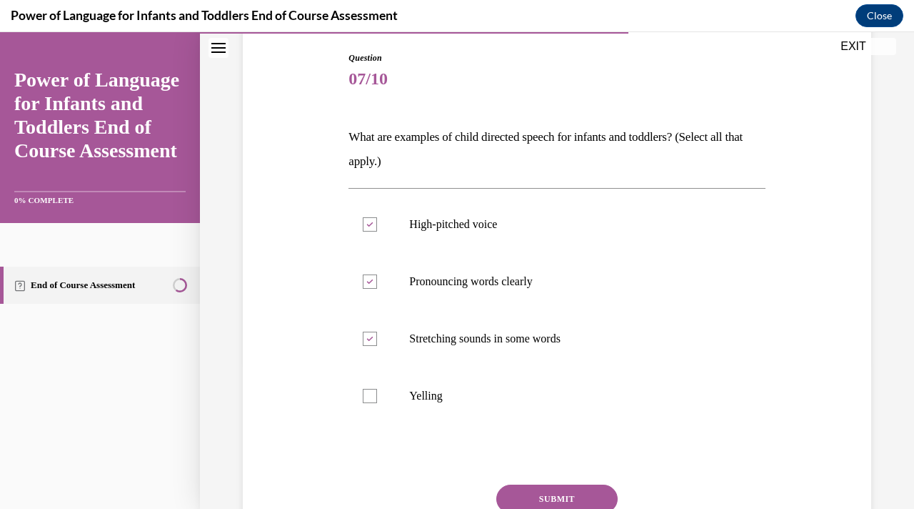
click at [583, 490] on button "SUBMIT" at bounding box center [557, 498] width 121 height 29
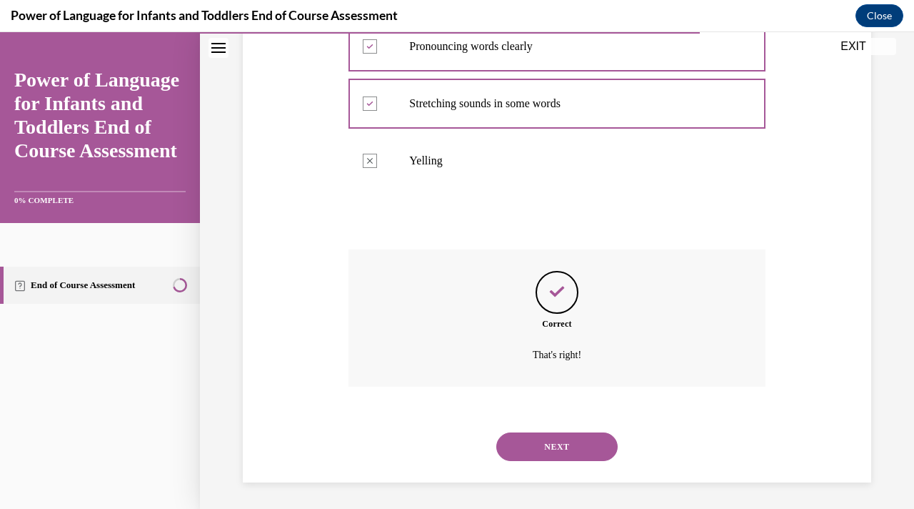
scroll to position [384, 0]
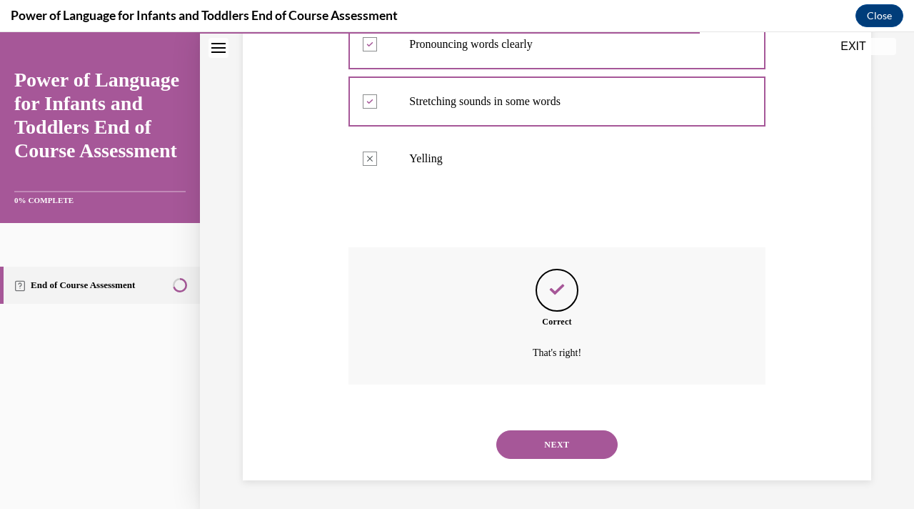
click at [572, 441] on button "NEXT" at bounding box center [557, 444] width 121 height 29
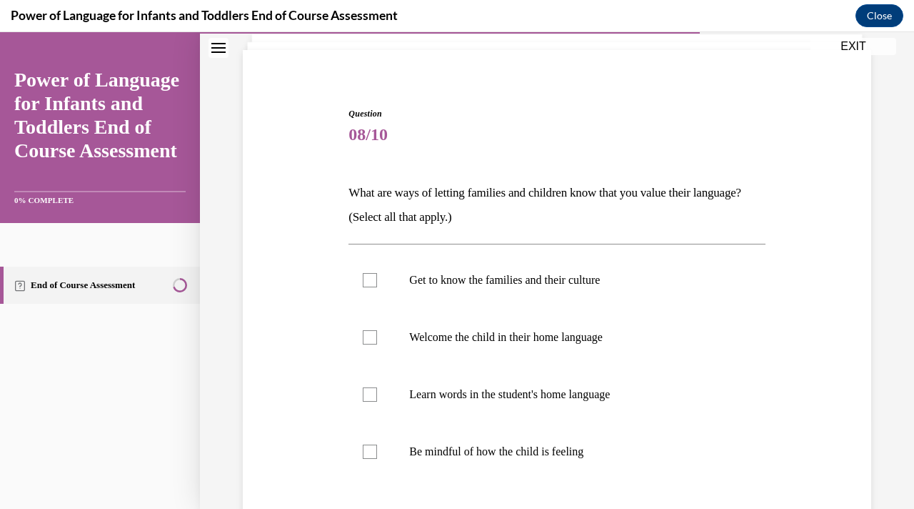
scroll to position [121, 0]
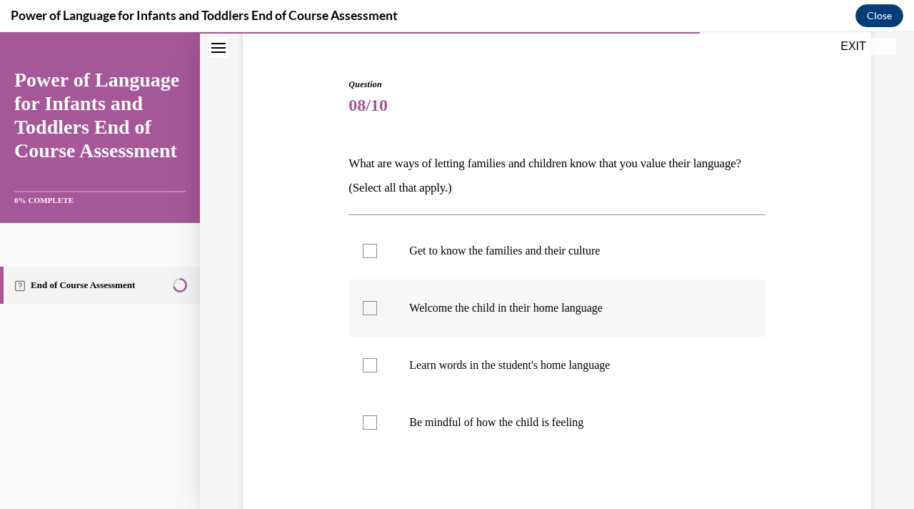
click at [367, 314] on div at bounding box center [370, 308] width 14 height 14
click at [367, 314] on input "Welcome the child in their home language" at bounding box center [370, 308] width 14 height 14
checkbox input "true"
click at [367, 369] on div at bounding box center [370, 365] width 14 height 14
click at [367, 369] on input "Learn words in the student's home language" at bounding box center [370, 365] width 14 height 14
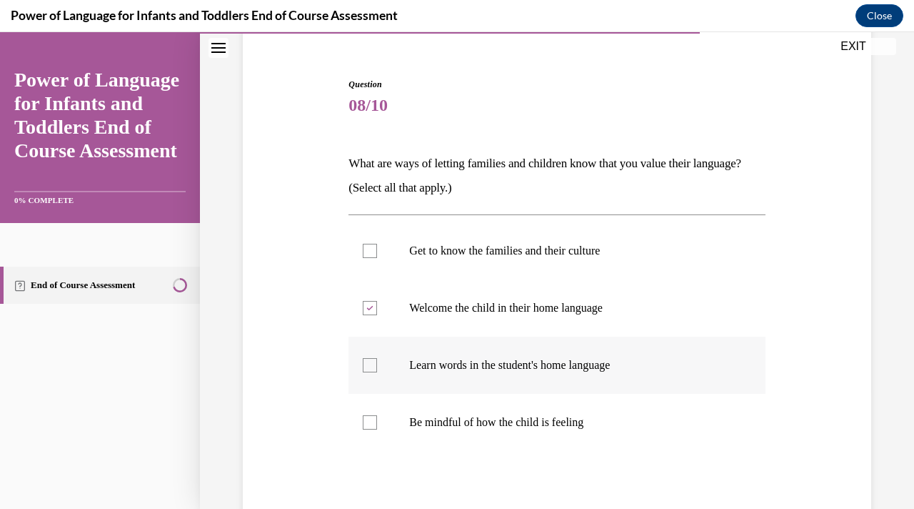
checkbox input "true"
click at [370, 254] on div at bounding box center [370, 251] width 14 height 14
click at [370, 254] on input "Get to know the families and their culture" at bounding box center [370, 251] width 14 height 14
checkbox input "true"
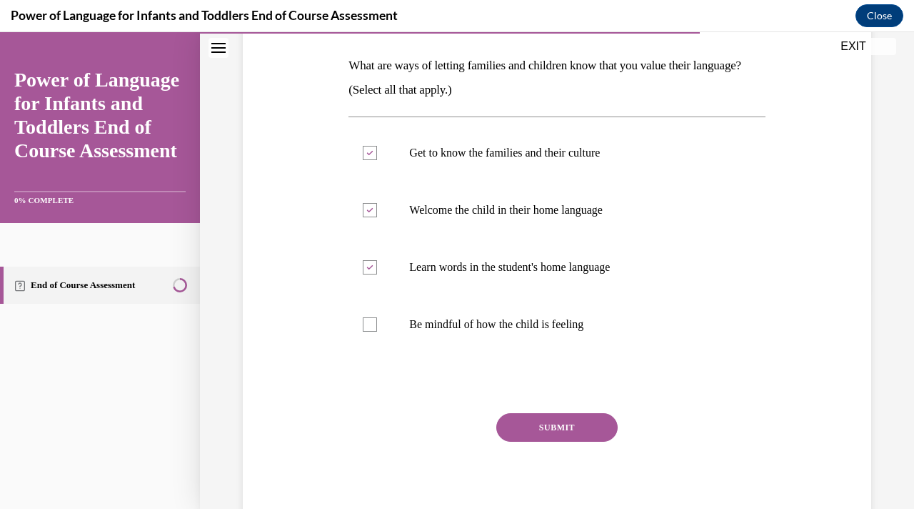
scroll to position [219, 0]
click at [514, 428] on button "SUBMIT" at bounding box center [557, 426] width 121 height 29
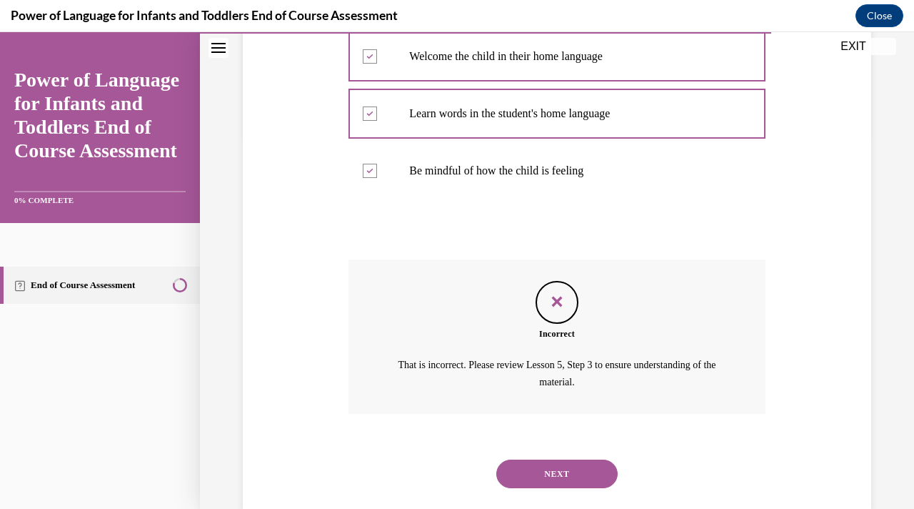
scroll to position [401, 0]
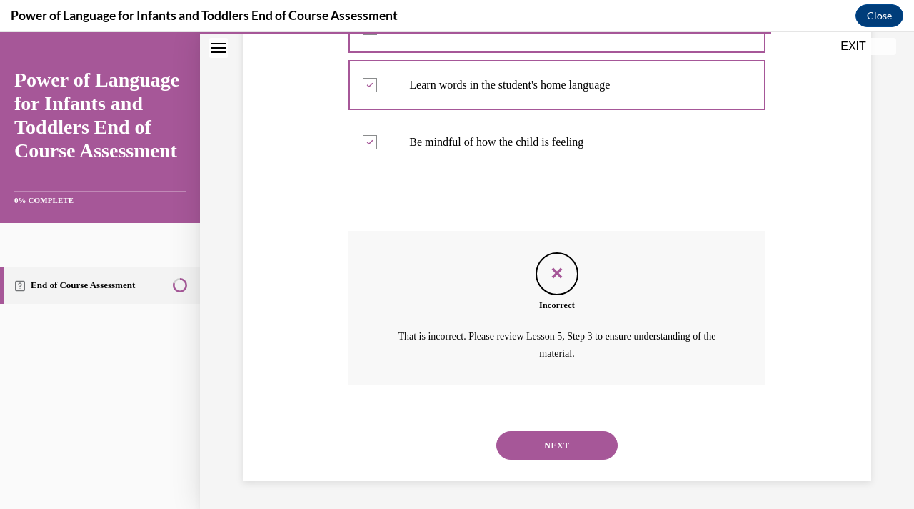
click at [547, 453] on button "NEXT" at bounding box center [557, 445] width 121 height 29
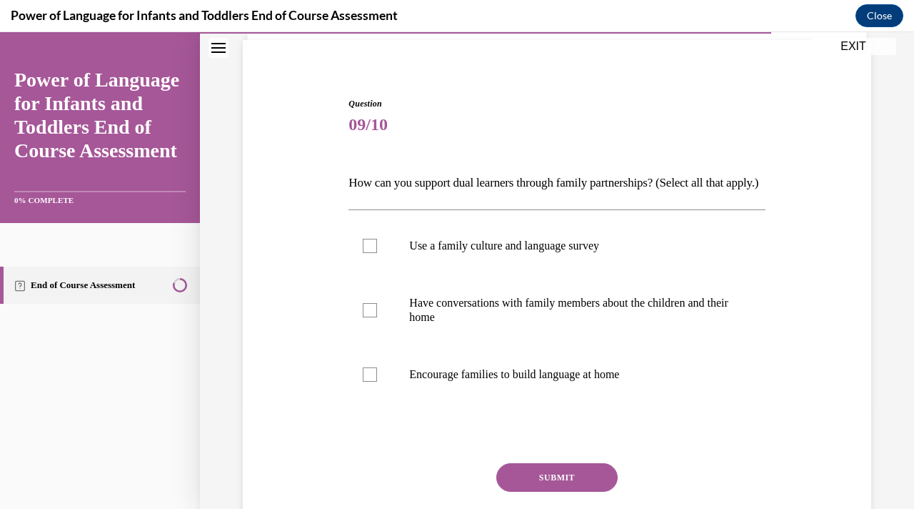
scroll to position [127, 0]
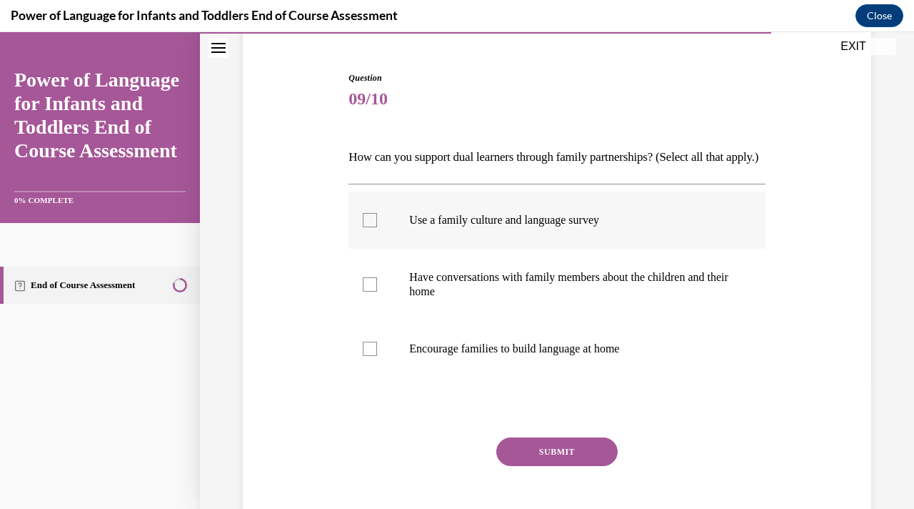
click at [374, 249] on label "Use a family culture and language survey" at bounding box center [557, 219] width 417 height 57
click at [374, 227] on input "Use a family culture and language survey" at bounding box center [370, 220] width 14 height 14
checkbox input "true"
click at [372, 291] on div at bounding box center [370, 284] width 14 height 14
click at [372, 291] on input "Have conversations with family members about the children and their home" at bounding box center [370, 284] width 14 height 14
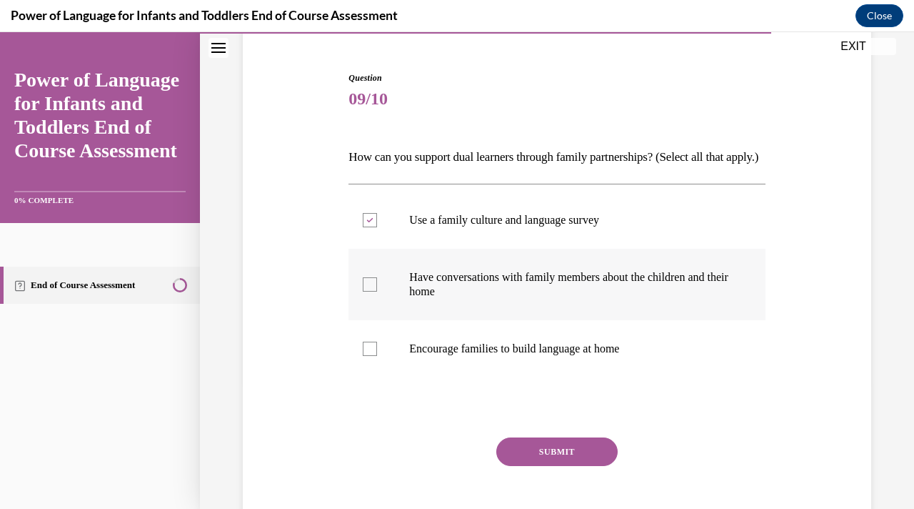
checkbox input "true"
click at [370, 356] on div at bounding box center [370, 348] width 14 height 14
click at [370, 356] on input "Encourage families to build language at home" at bounding box center [370, 348] width 14 height 14
checkbox input "true"
click at [532, 466] on button "SUBMIT" at bounding box center [557, 451] width 121 height 29
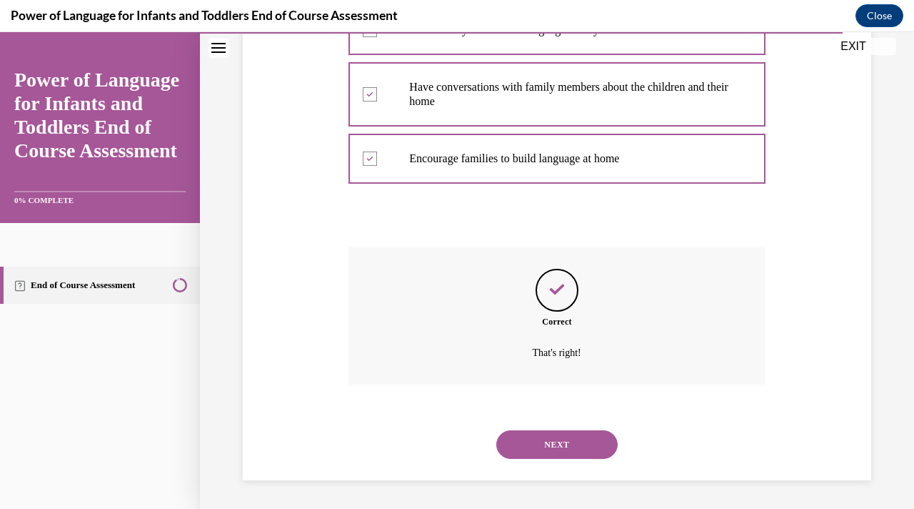
scroll to position [341, 0]
click at [533, 444] on button "NEXT" at bounding box center [557, 444] width 121 height 29
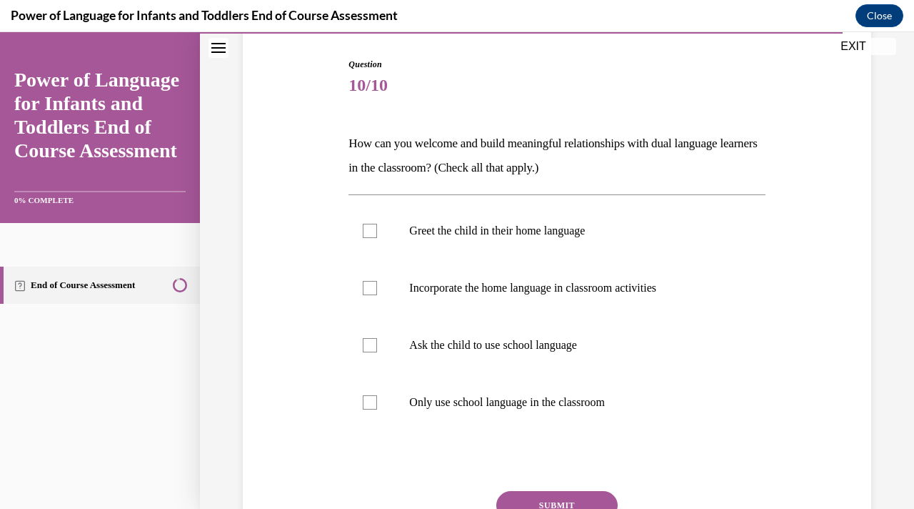
scroll to position [144, 0]
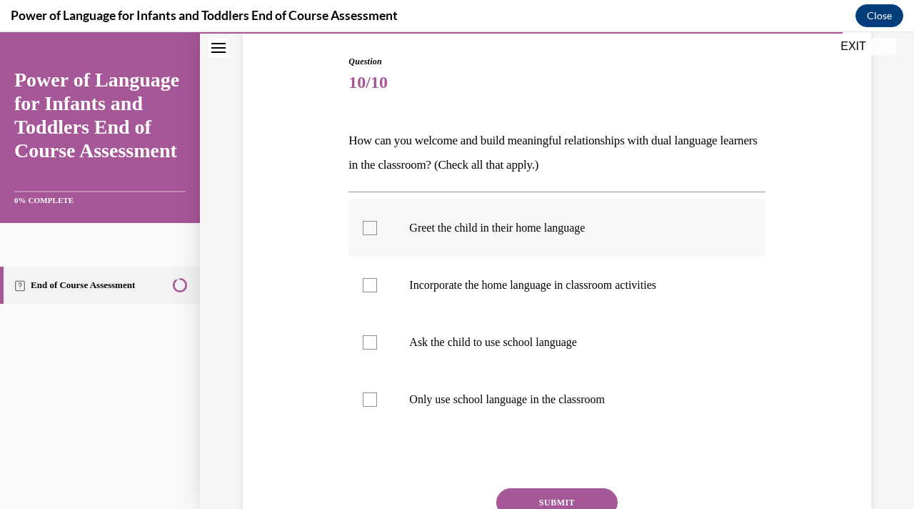
click at [367, 236] on label "Greet the child in their home language" at bounding box center [557, 227] width 417 height 57
click at [367, 235] on input "Greet the child in their home language" at bounding box center [370, 228] width 14 height 14
checkbox input "true"
click at [372, 288] on div at bounding box center [370, 285] width 14 height 14
click at [372, 288] on input "Incorporate the home language in classroom activities" at bounding box center [370, 285] width 14 height 14
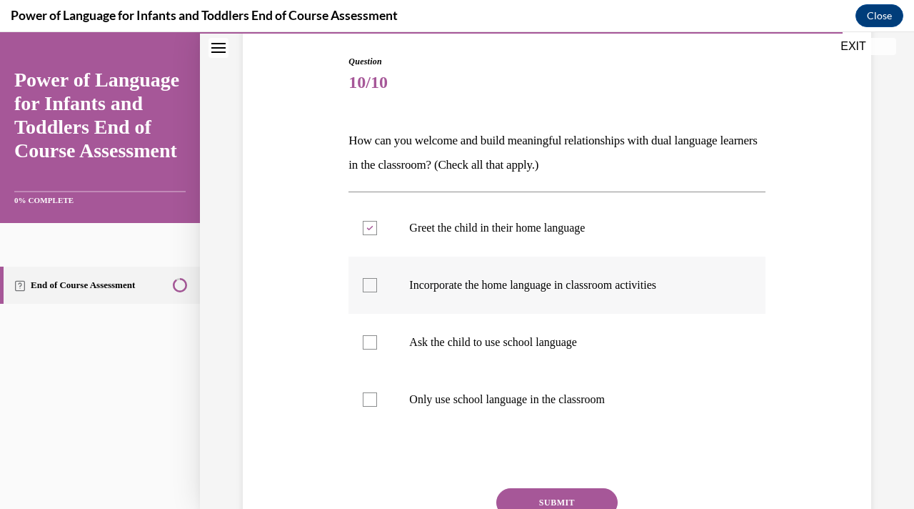
checkbox input "true"
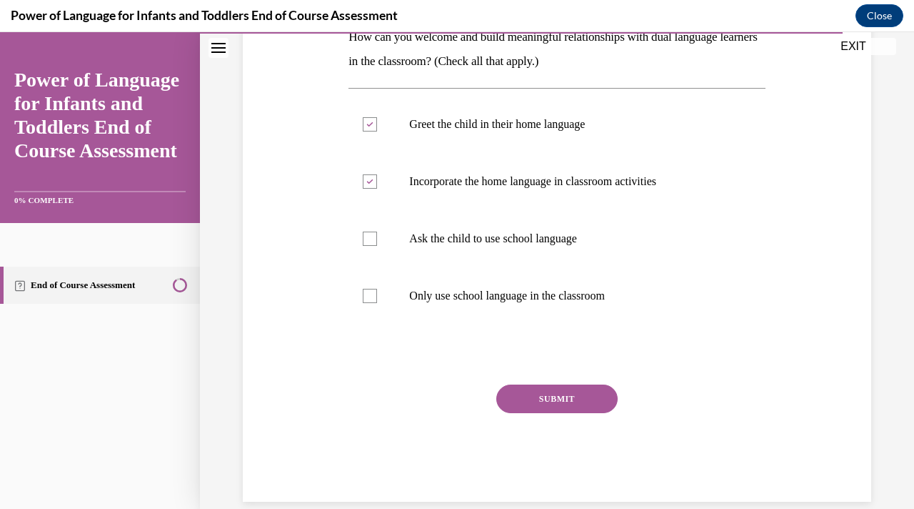
scroll to position [269, 0]
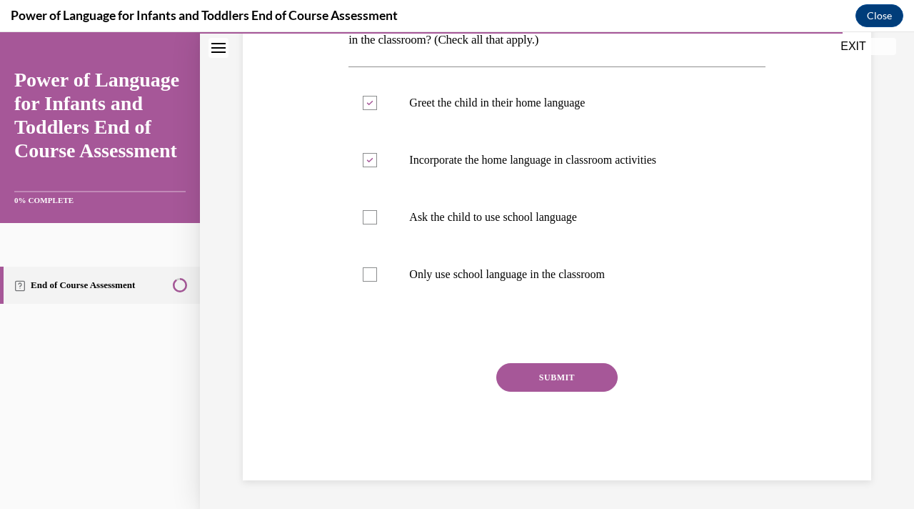
click at [524, 382] on button "SUBMIT" at bounding box center [557, 377] width 121 height 29
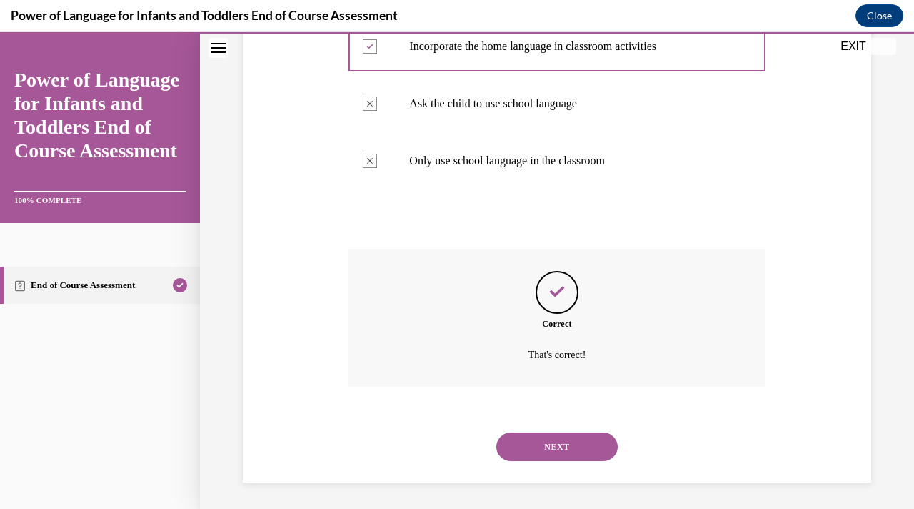
scroll to position [384, 0]
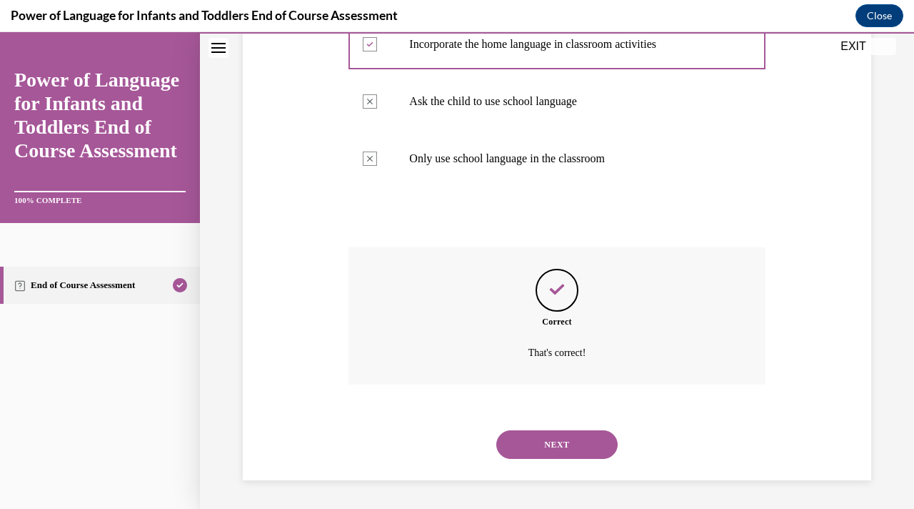
click at [529, 451] on button "NEXT" at bounding box center [557, 444] width 121 height 29
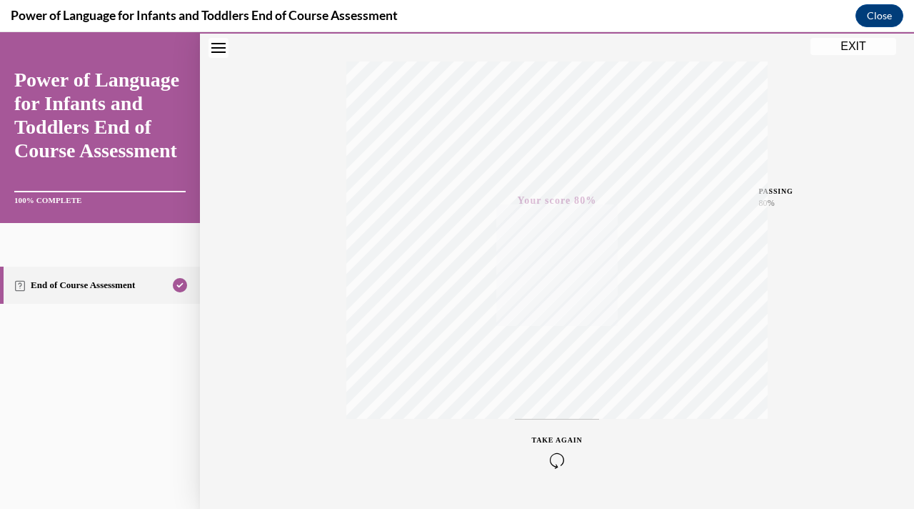
scroll to position [256, 0]
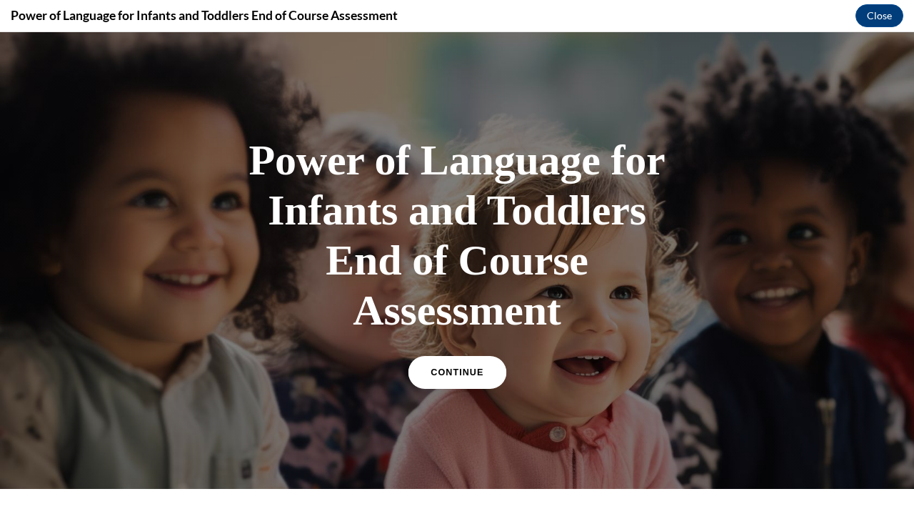
click at [464, 380] on link "CONTINUE" at bounding box center [457, 372] width 98 height 33
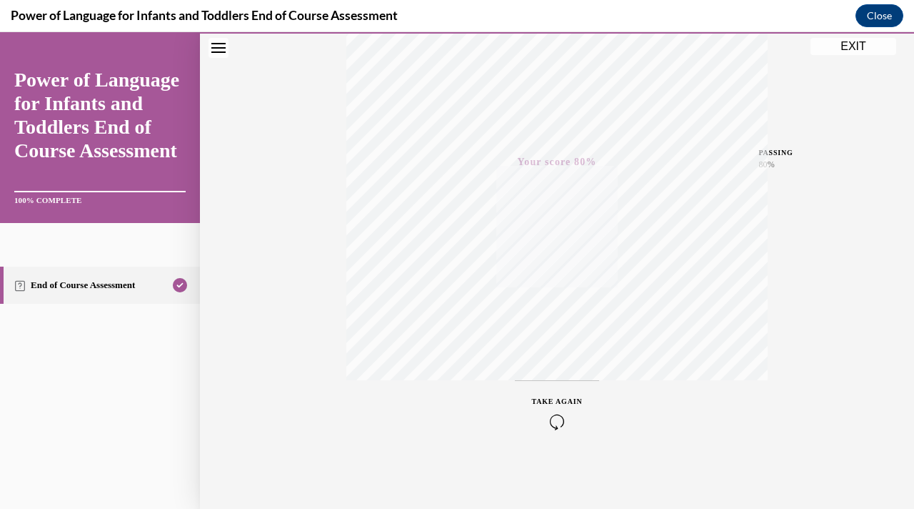
click at [834, 49] on button "EXIT" at bounding box center [854, 46] width 86 height 17
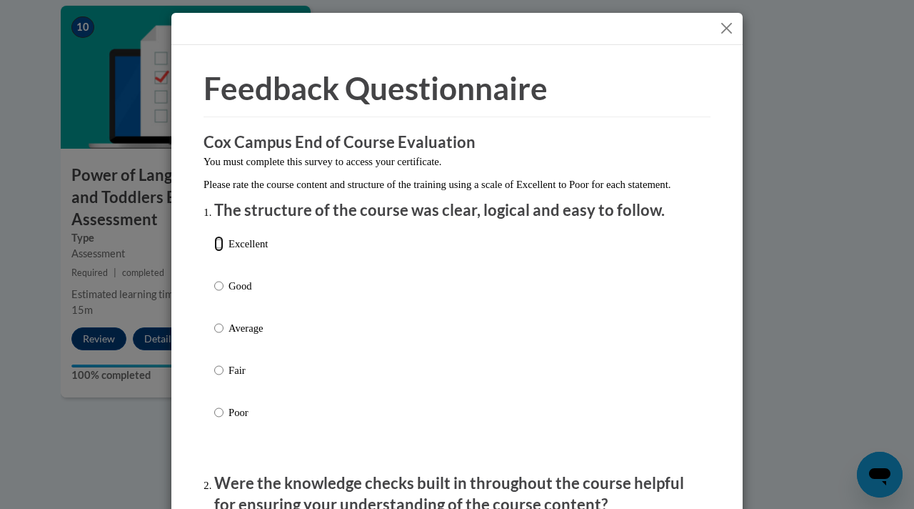
click at [217, 251] on input "Excellent" at bounding box center [218, 244] width 9 height 16
radio input "true"
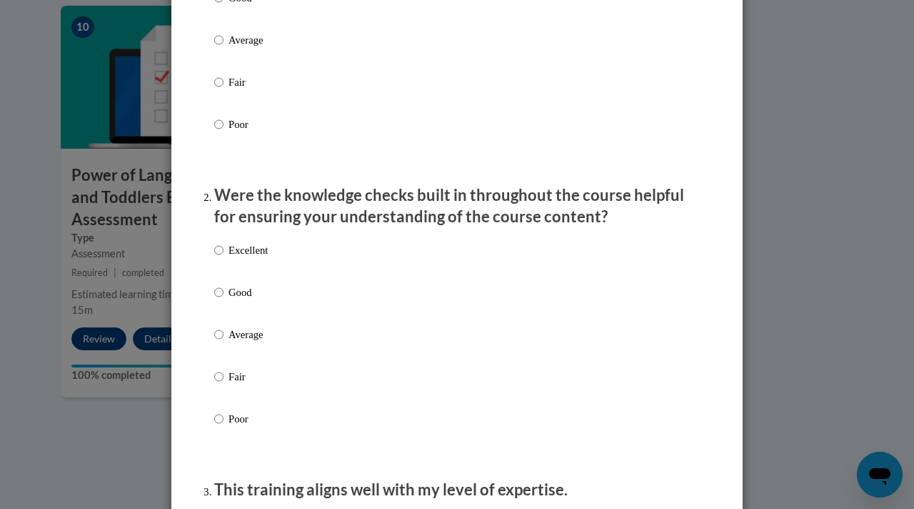
scroll to position [291, 0]
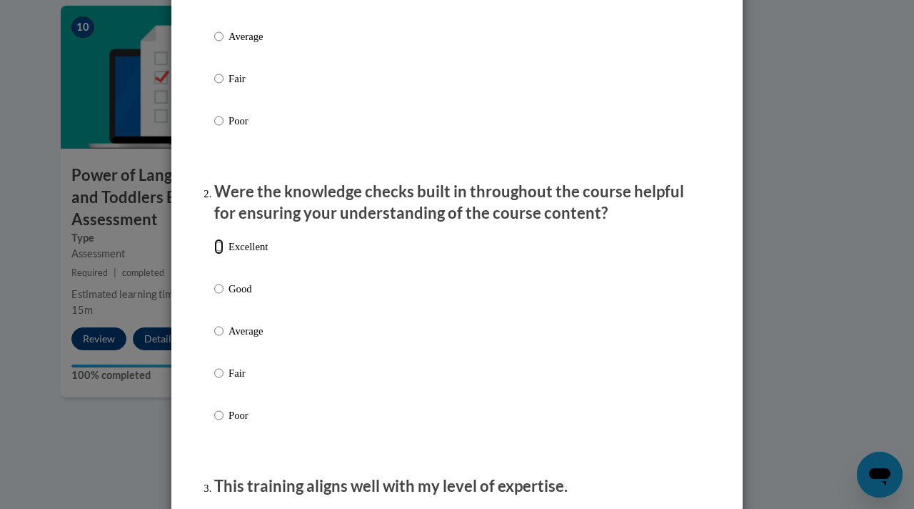
click at [215, 254] on input "Excellent" at bounding box center [218, 247] width 9 height 16
radio input "true"
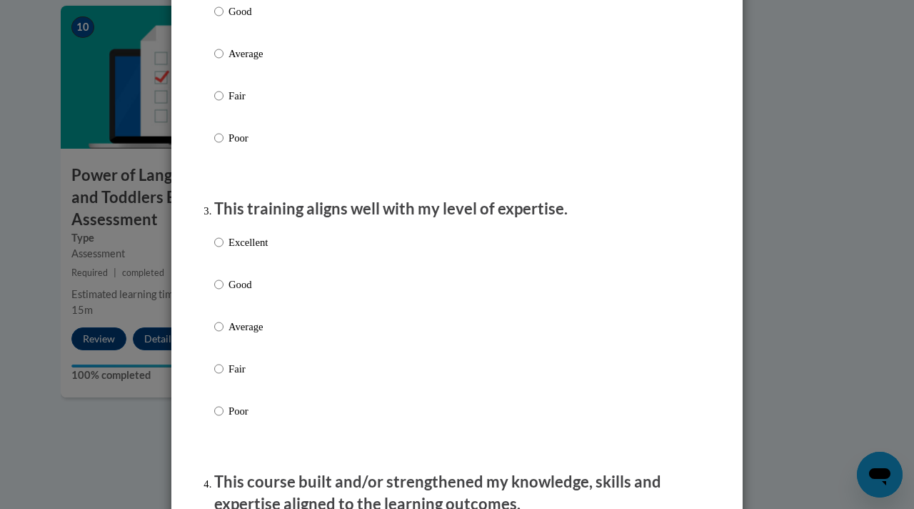
scroll to position [569, 0]
click at [214, 334] on input "Average" at bounding box center [218, 326] width 9 height 16
radio input "true"
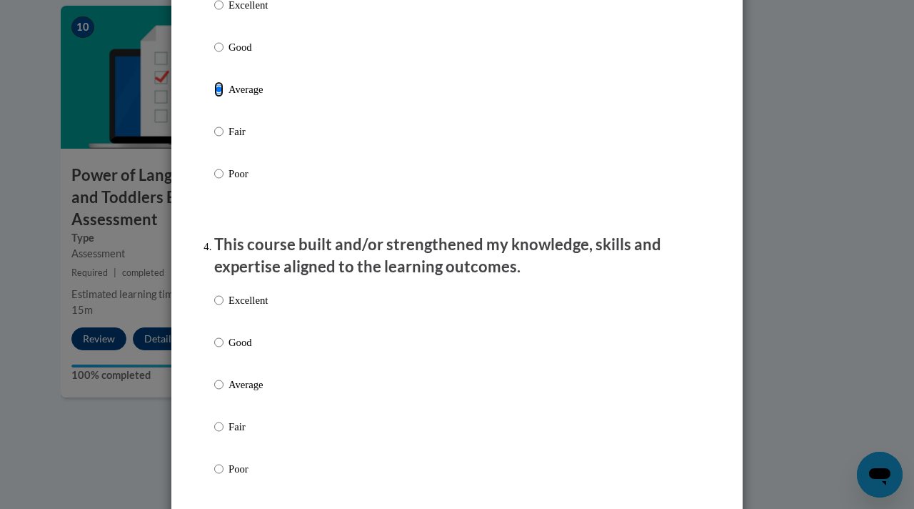
scroll to position [827, 0]
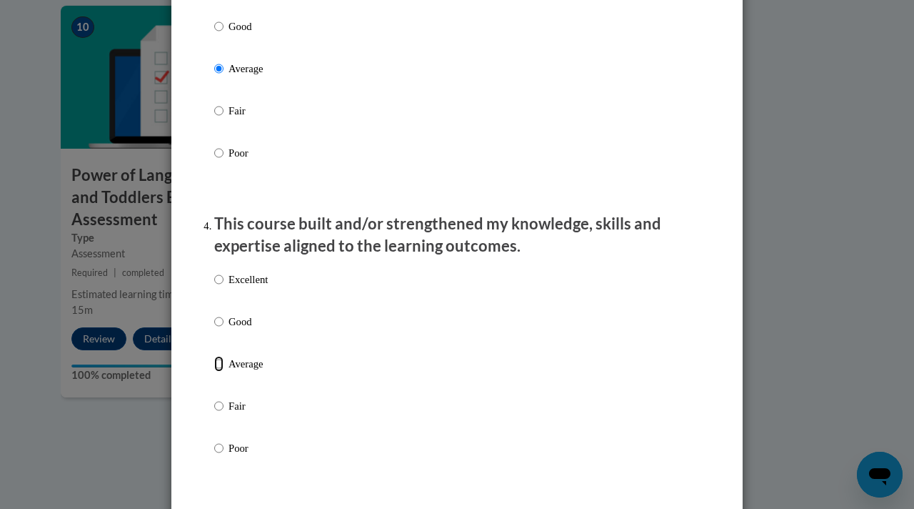
click at [215, 372] on input "Average" at bounding box center [218, 364] width 9 height 16
radio input "true"
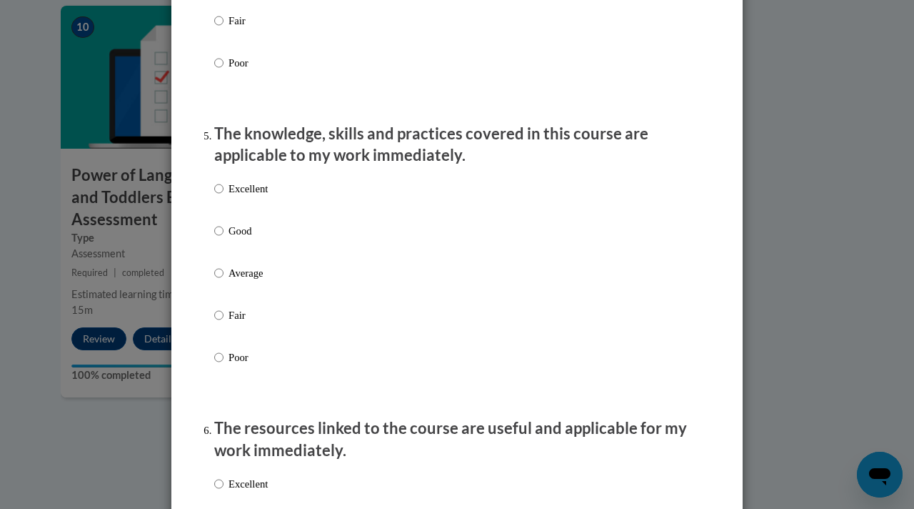
scroll to position [1218, 0]
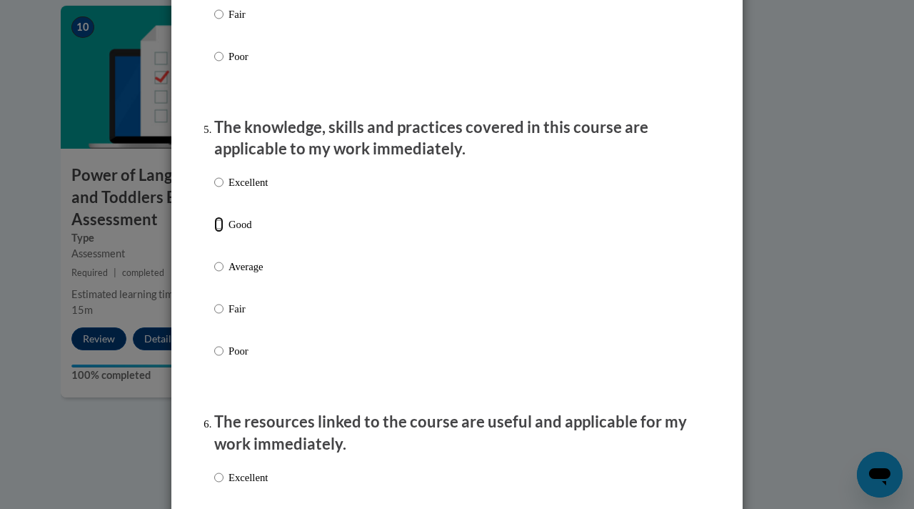
click at [214, 232] on input "Good" at bounding box center [218, 224] width 9 height 16
radio input "true"
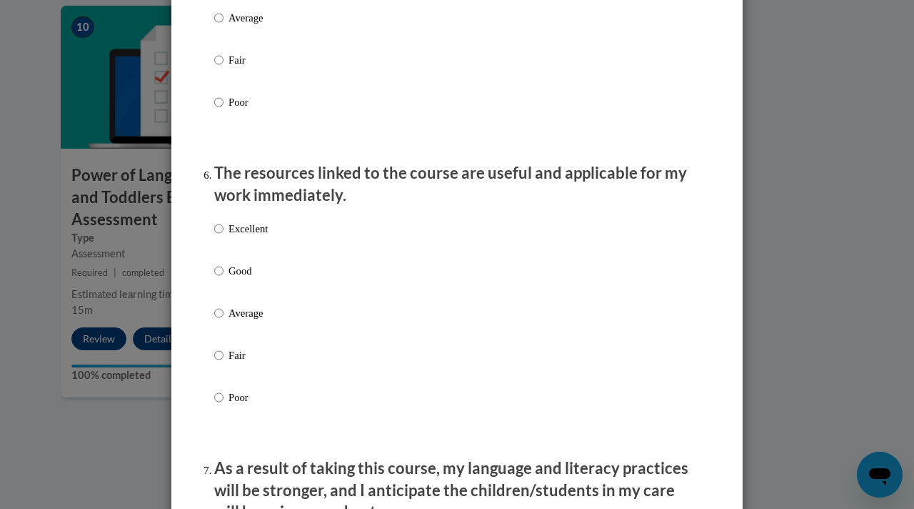
scroll to position [1469, 0]
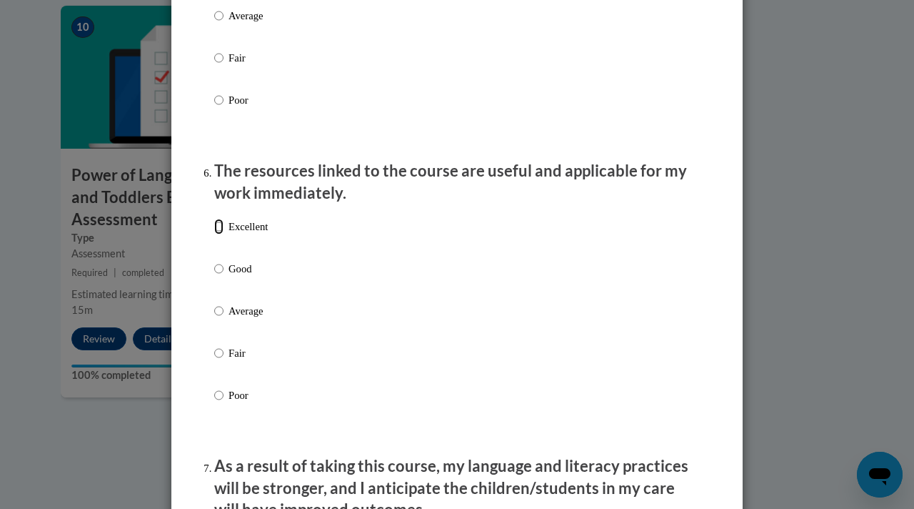
click at [216, 234] on input "Excellent" at bounding box center [218, 227] width 9 height 16
radio input "true"
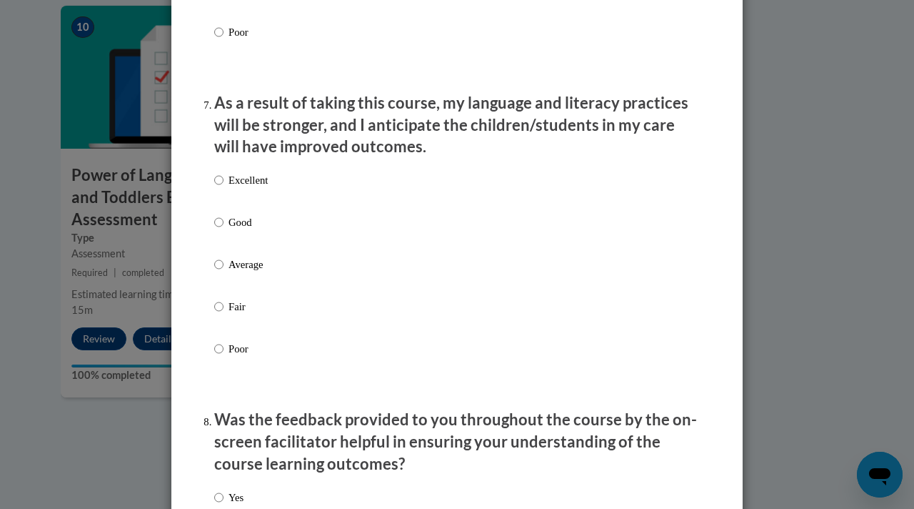
scroll to position [1835, 0]
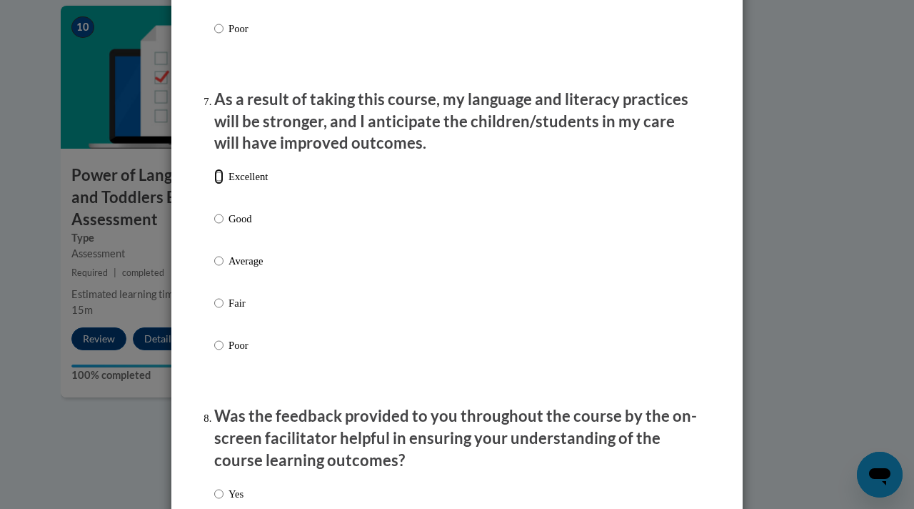
click at [215, 184] on input "Excellent" at bounding box center [218, 177] width 9 height 16
radio input "true"
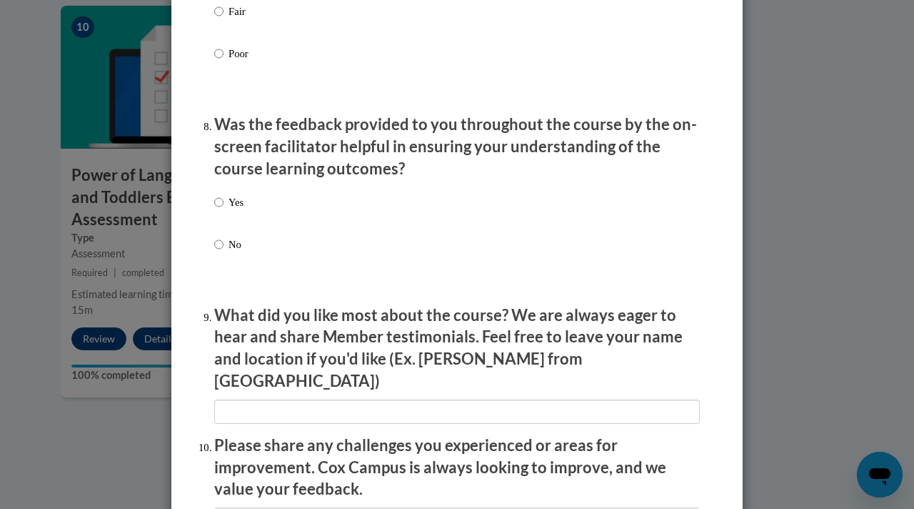
scroll to position [2133, 0]
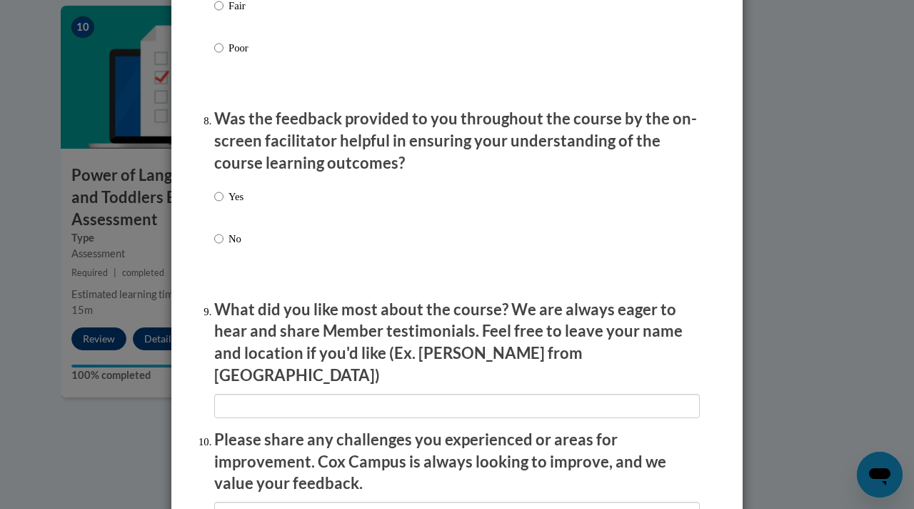
click at [221, 211] on label "Yes" at bounding box center [228, 208] width 29 height 39
click at [221, 204] on input "Yes" at bounding box center [218, 197] width 9 height 16
radio input "true"
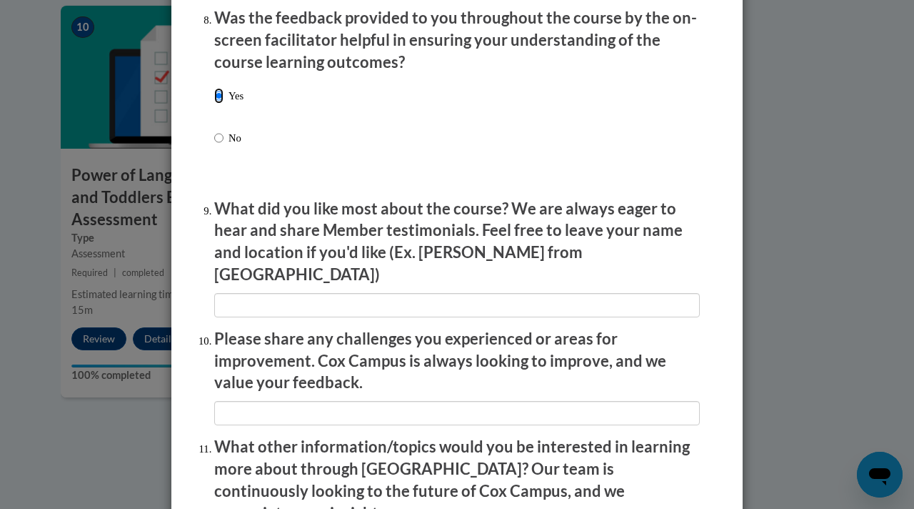
scroll to position [2263, 0]
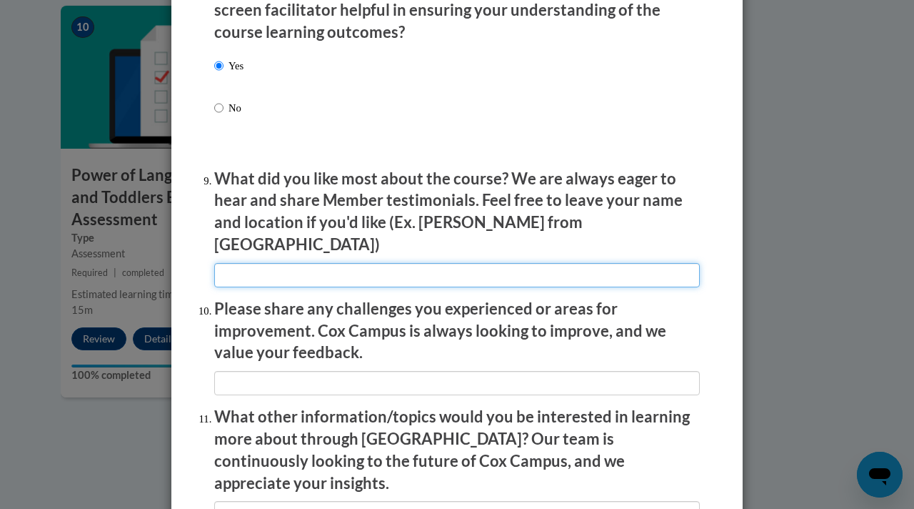
click at [241, 273] on input "textbox" at bounding box center [457, 275] width 486 height 24
type input "/"
type input "Simple with enough examples"
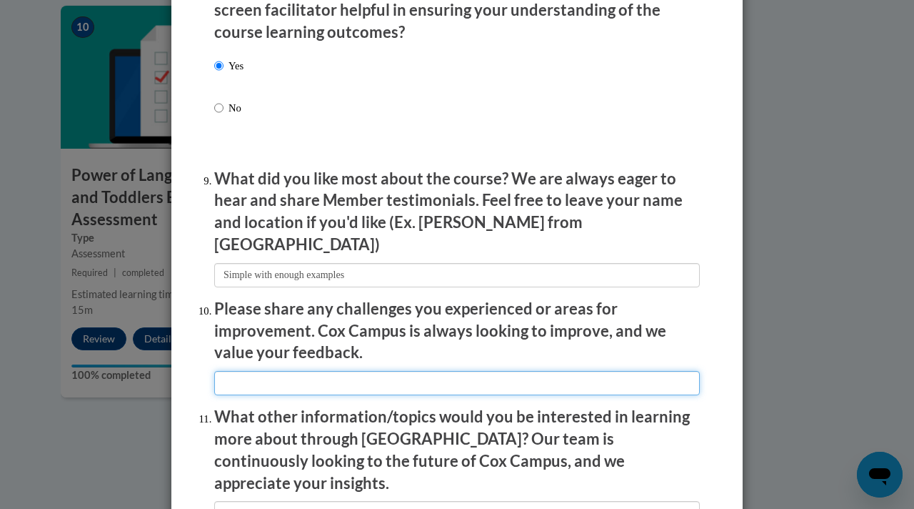
click at [333, 373] on input "textbox" at bounding box center [457, 383] width 486 height 24
click at [233, 379] on input "textbox" at bounding box center [457, 383] width 486 height 24
click at [462, 382] on input "textbox" at bounding box center [457, 383] width 486 height 24
type input "a"
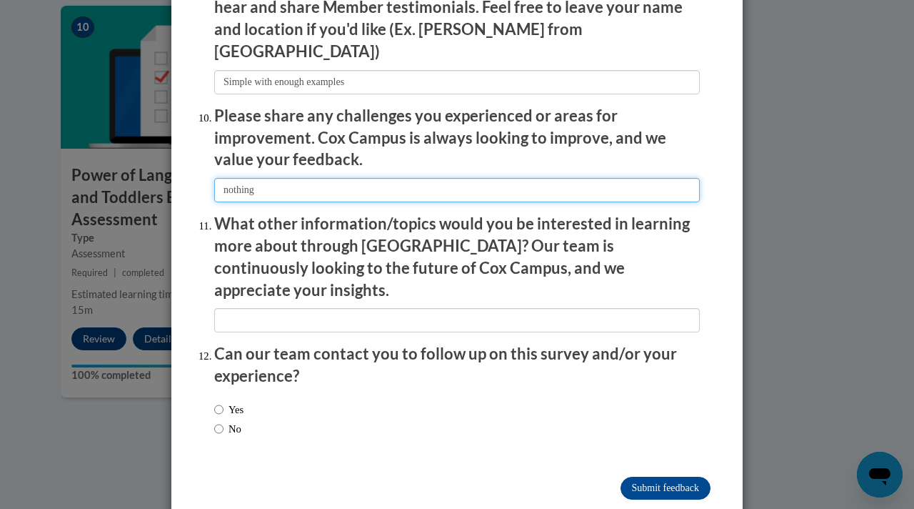
scroll to position [2463, 0]
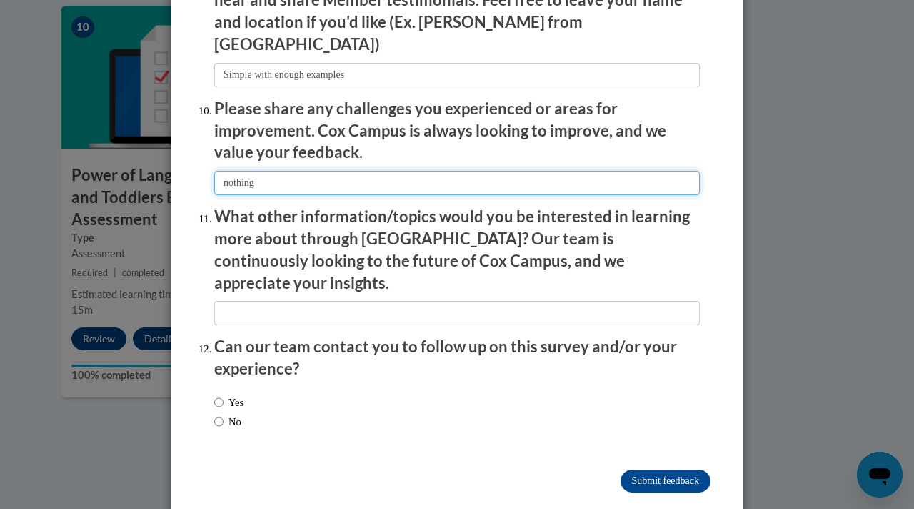
type input "nothing"
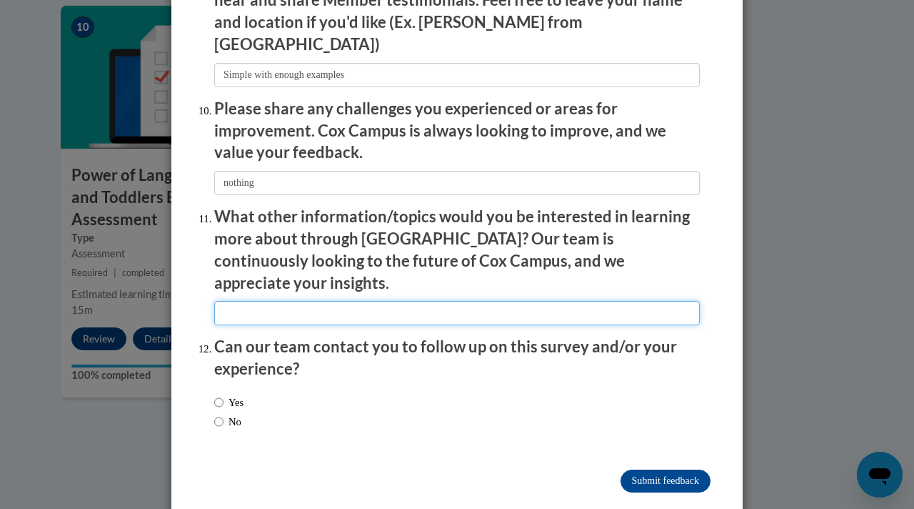
click at [339, 301] on input "textbox" at bounding box center [457, 313] width 486 height 24
type input "special needs"
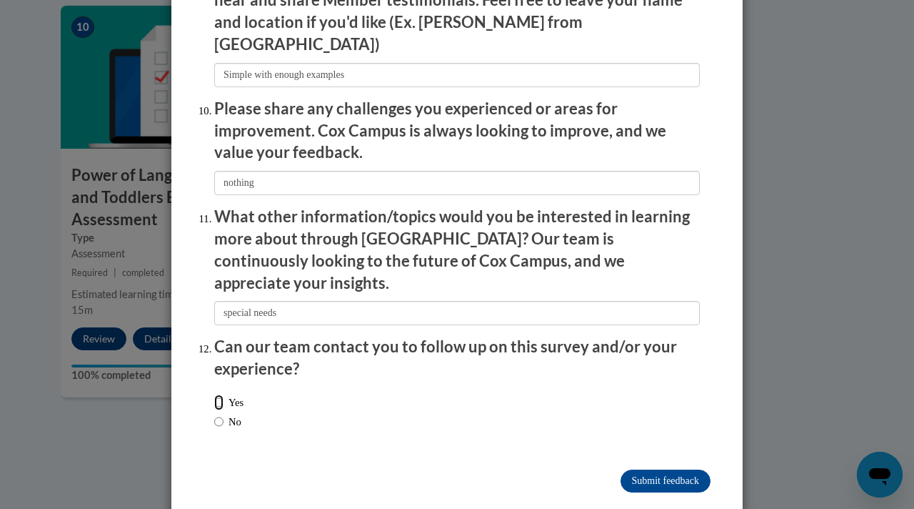
click at [214, 394] on input "Yes" at bounding box center [218, 402] width 9 height 16
radio input "true"
click at [627, 469] on input "Submit feedback" at bounding box center [666, 480] width 90 height 23
